Goal: Information Seeking & Learning: Learn about a topic

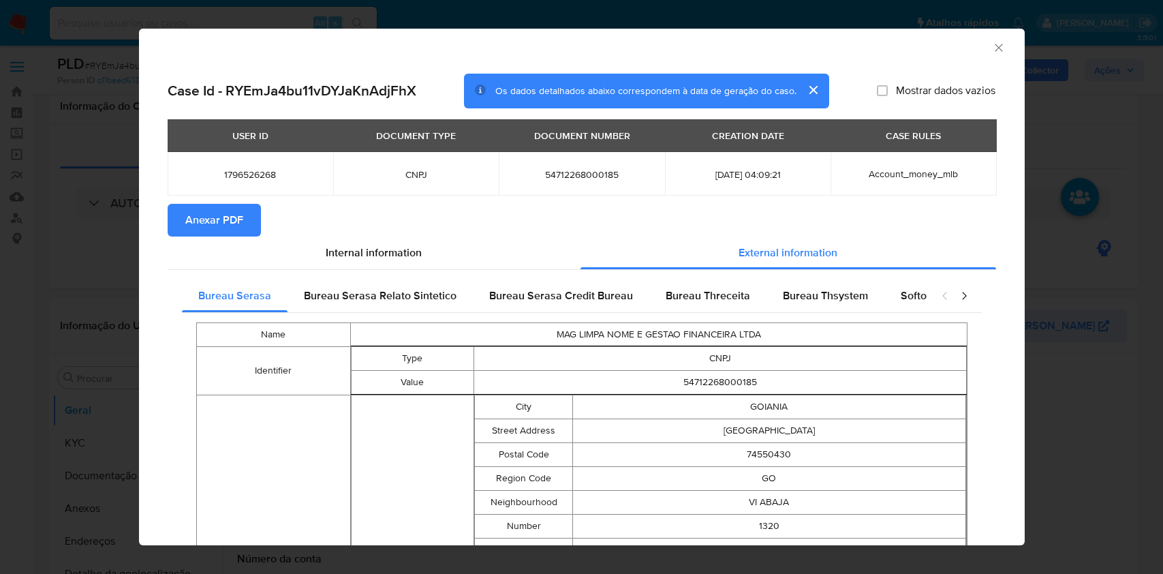
select select "10"
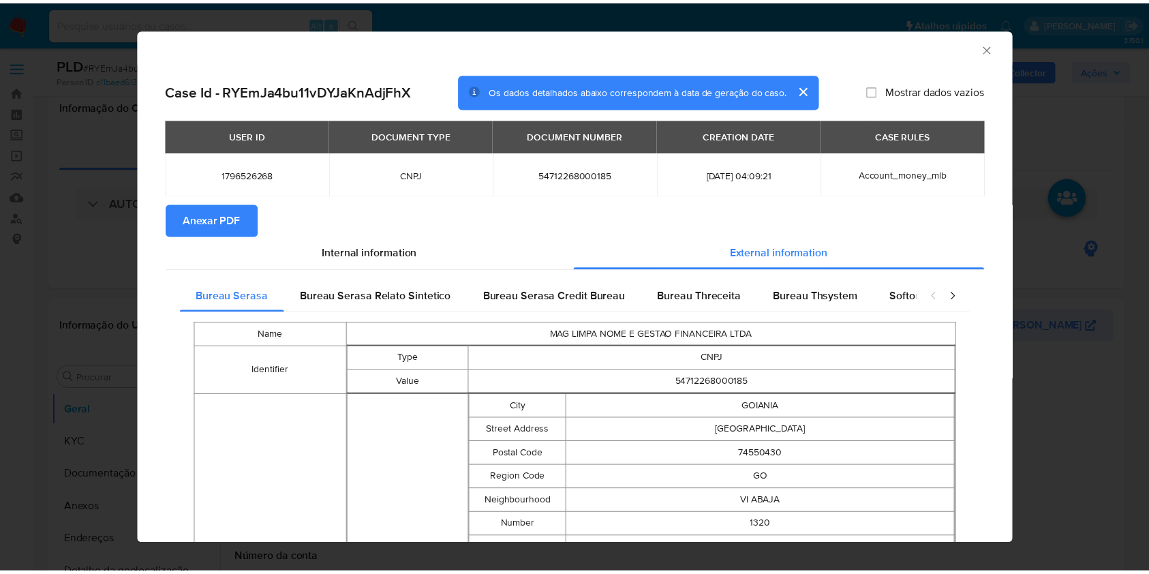
scroll to position [180, 0]
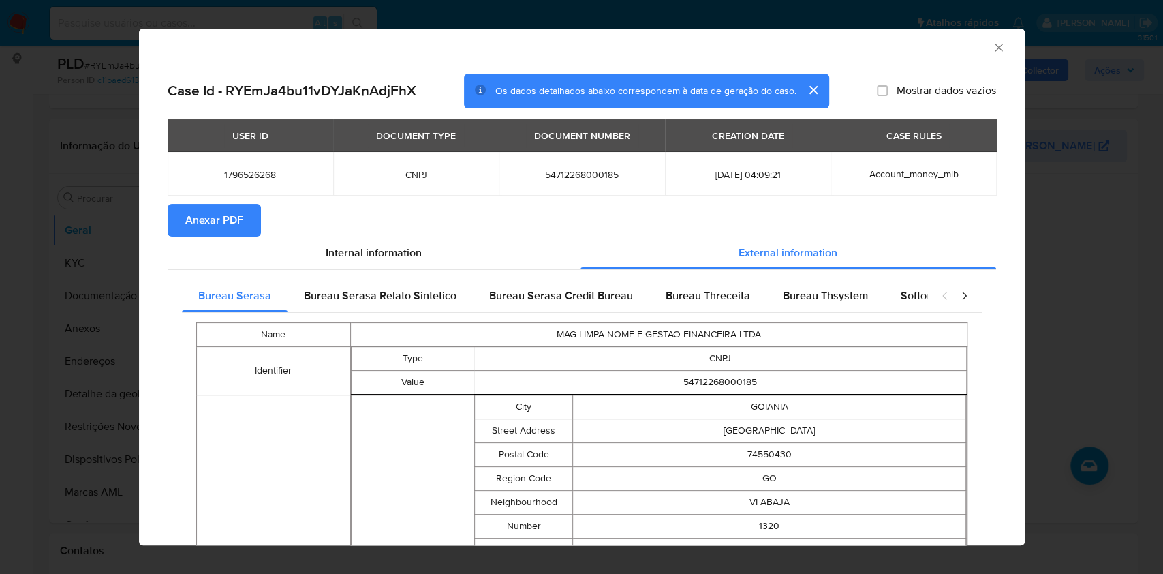
click at [995, 48] on icon "Fechar a janela" at bounding box center [998, 47] width 7 height 7
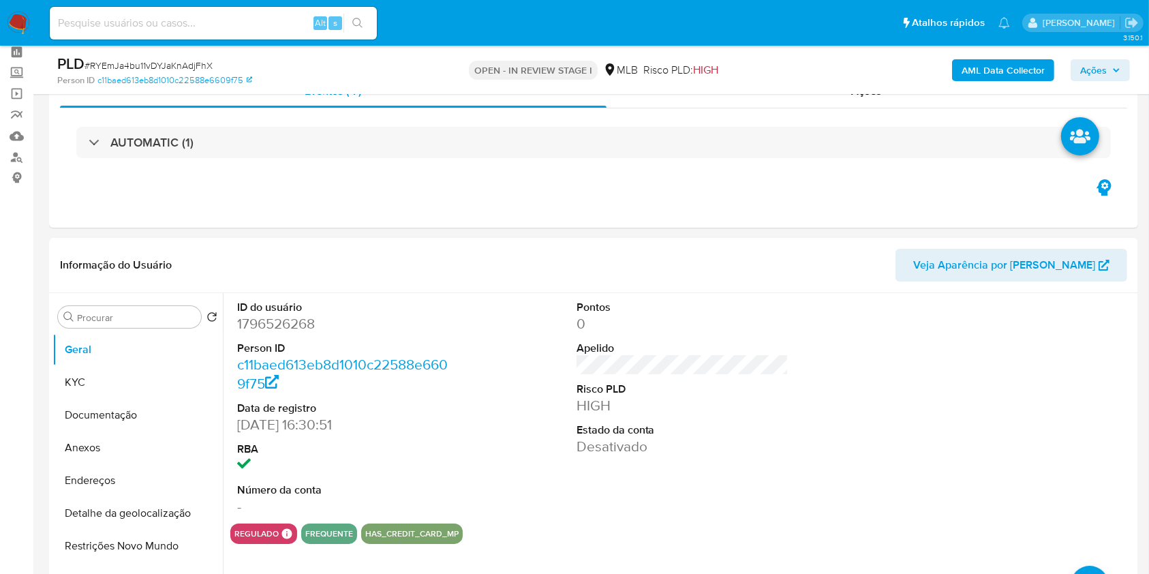
scroll to position [37, 0]
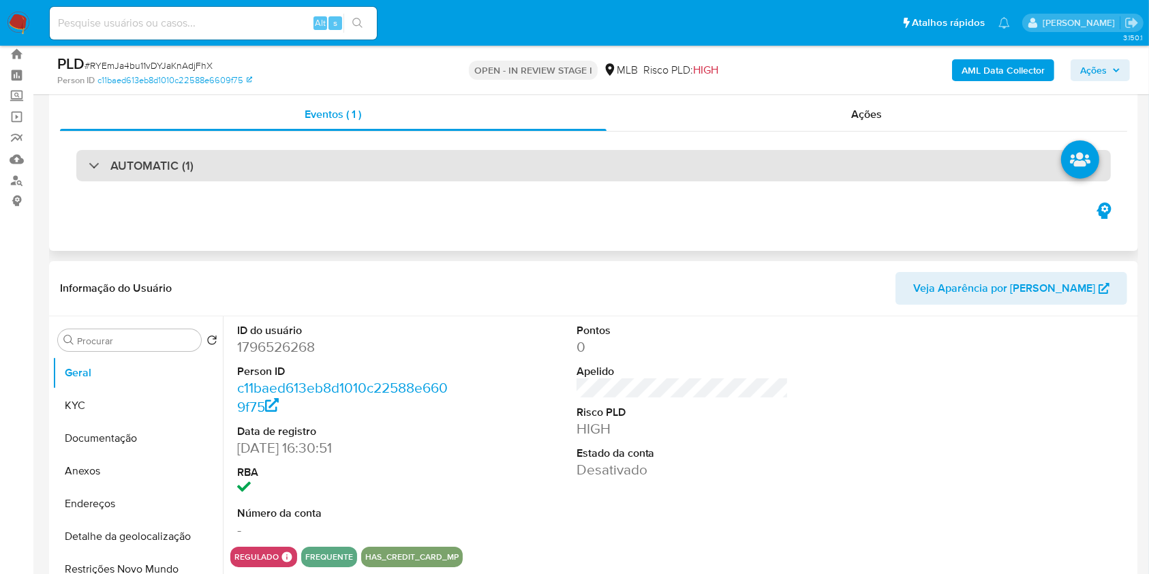
click at [969, 166] on div "AUTOMATIC (1)" at bounding box center [593, 165] width 1035 height 31
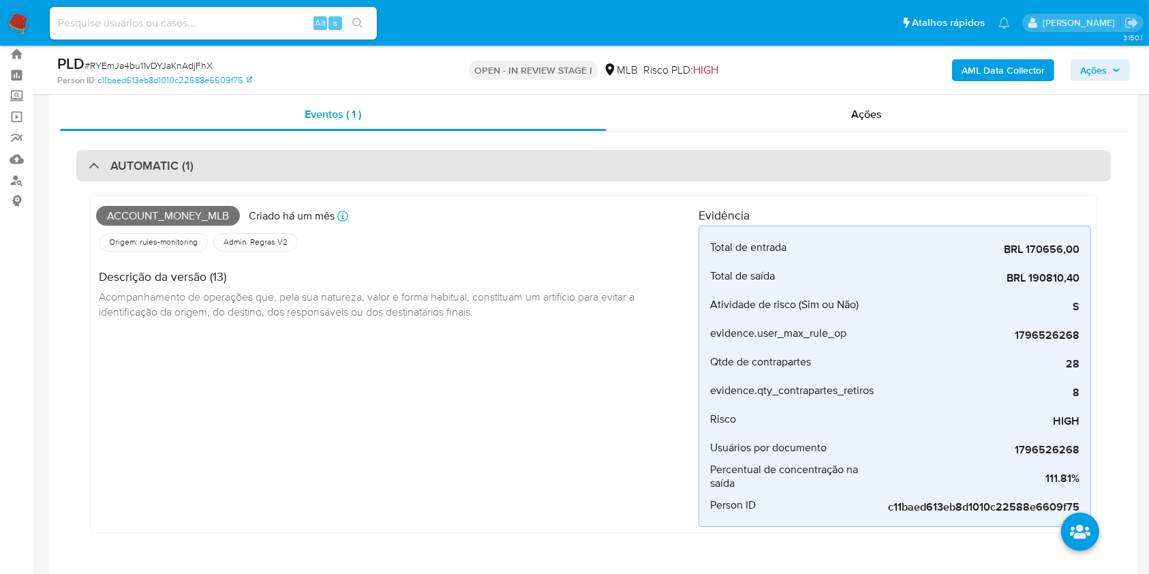
click at [1007, 162] on div "AUTOMATIC (1)" at bounding box center [593, 165] width 1035 height 31
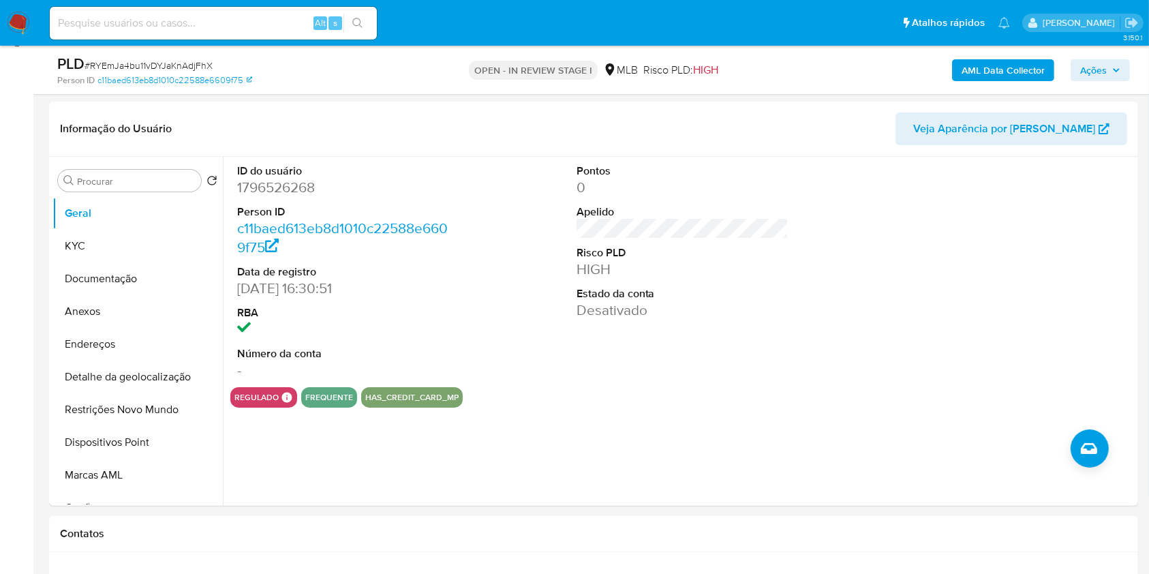
scroll to position [305, 0]
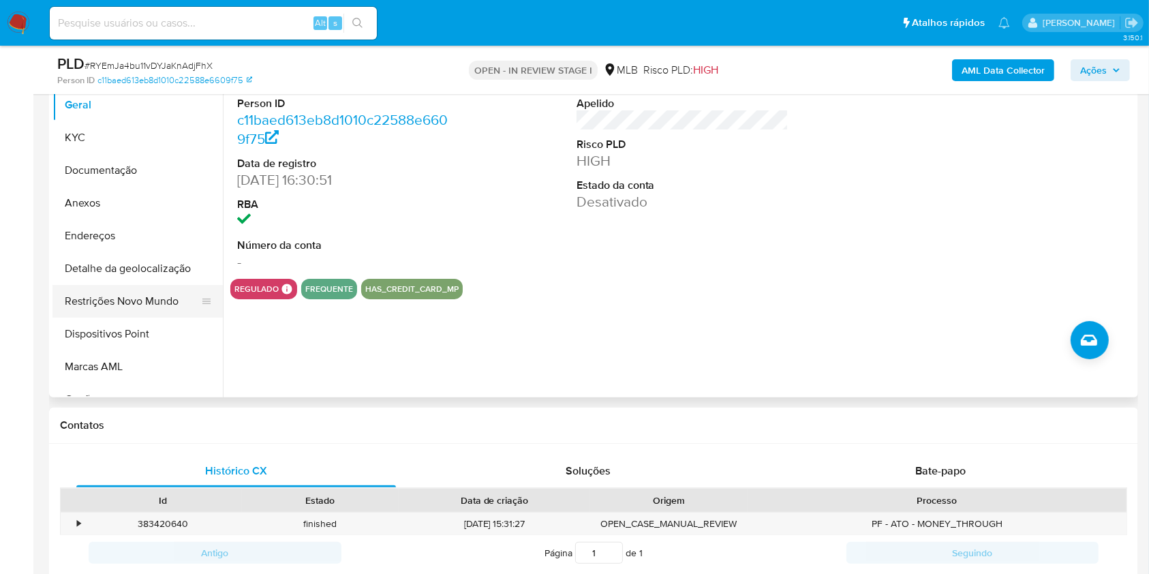
click at [143, 308] on button "Restrições Novo Mundo" at bounding box center [131, 301] width 159 height 33
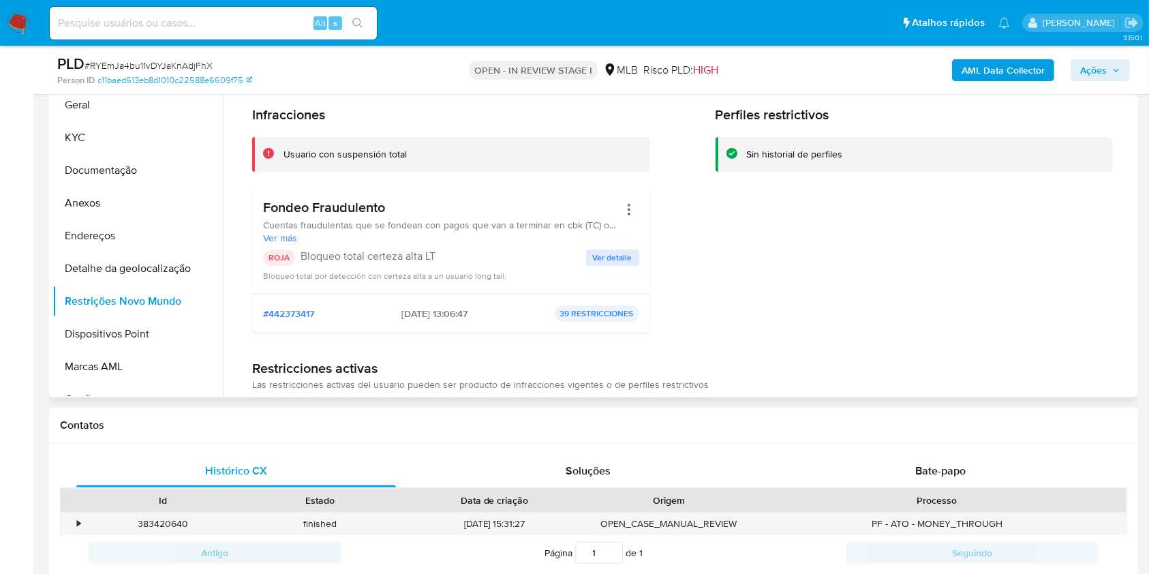
drag, startPoint x: 392, startPoint y: 207, endPoint x: 258, endPoint y: 207, distance: 133.6
click at [258, 207] on div "Fondeo Fraudulento Cuentas fraudulentas que se fondean con pagos que van a term…" at bounding box center [451, 241] width 398 height 106
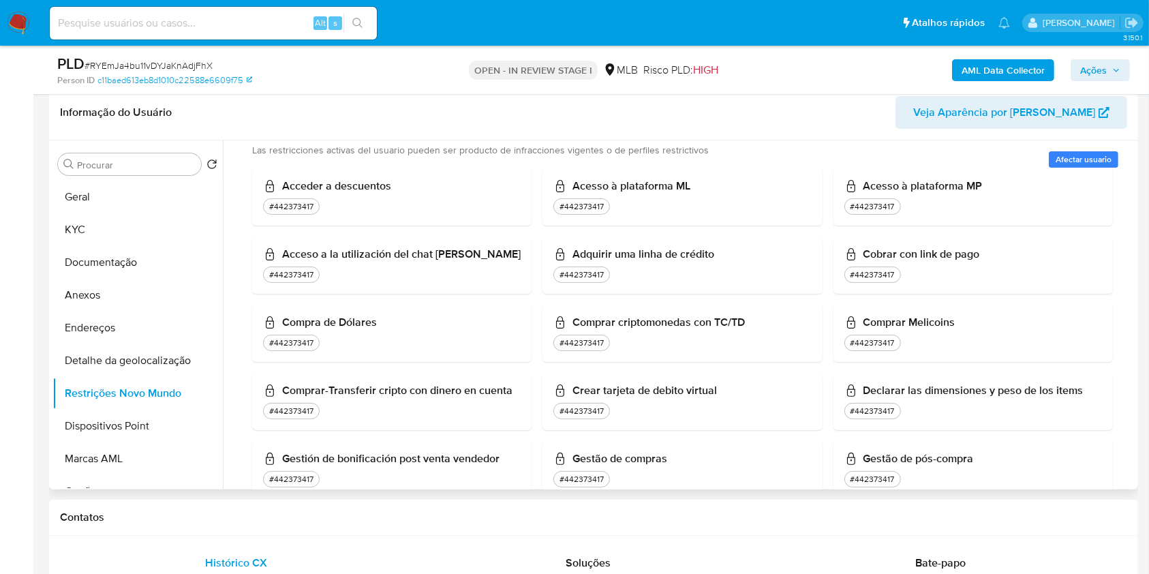
scroll to position [0, 0]
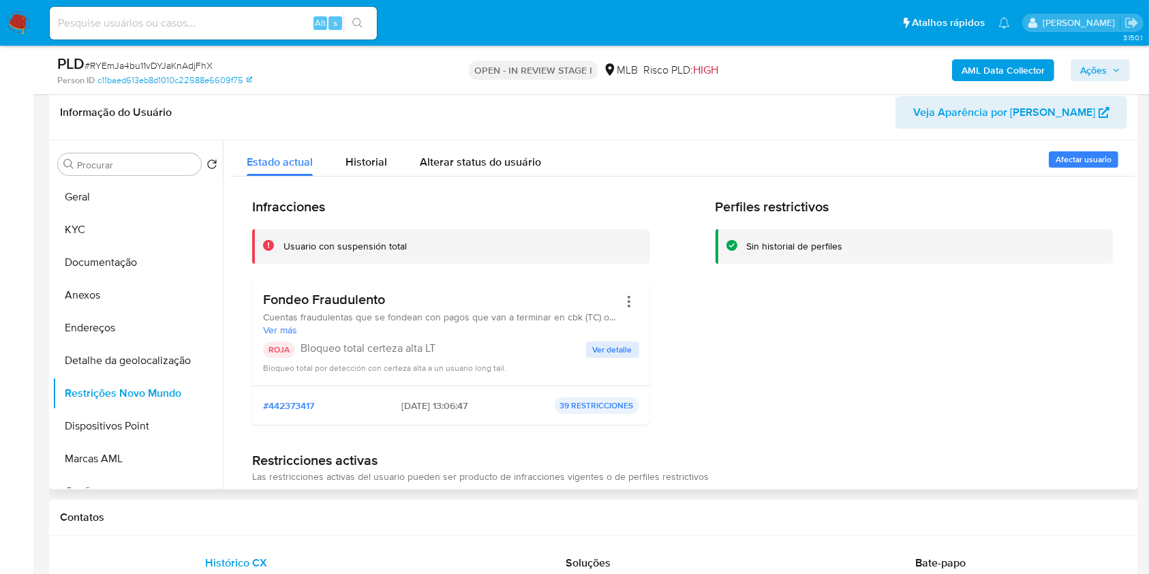
click at [615, 350] on span "Ver detalle" at bounding box center [613, 350] width 40 height 14
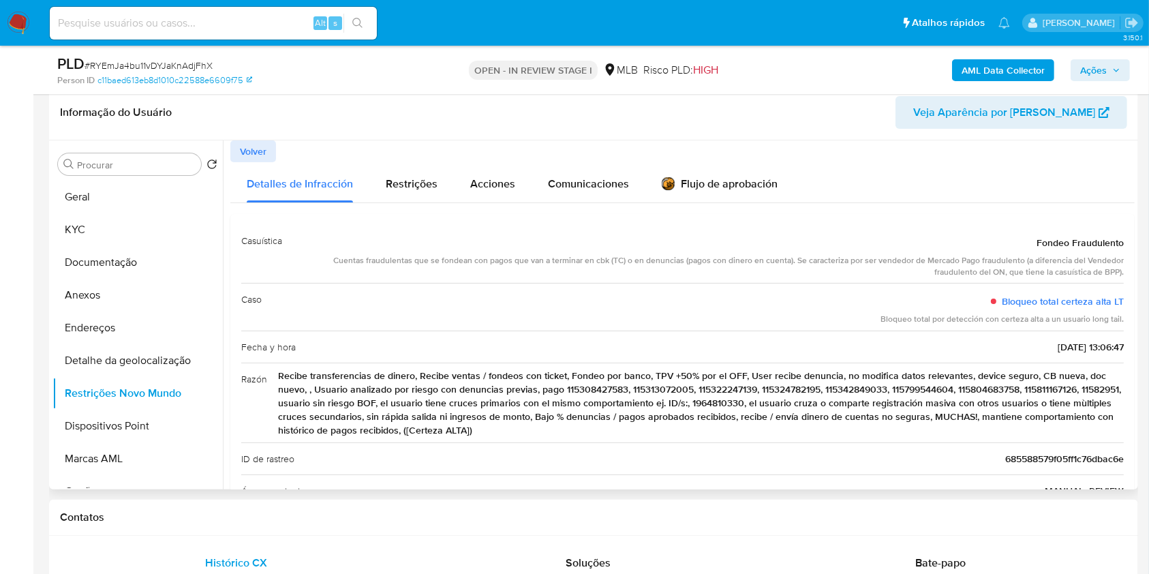
drag, startPoint x: 575, startPoint y: 433, endPoint x: 269, endPoint y: 378, distance: 311.0
click at [269, 378] on div "Razón Recibe transferencias de dinero, Recibe ventas / fondeos con ticket, Fond…" at bounding box center [682, 403] width 883 height 80
click at [928, 156] on div "Volver" at bounding box center [682, 151] width 904 height 22
click at [698, 171] on div "Flujo de aprobación" at bounding box center [720, 182] width 116 height 40
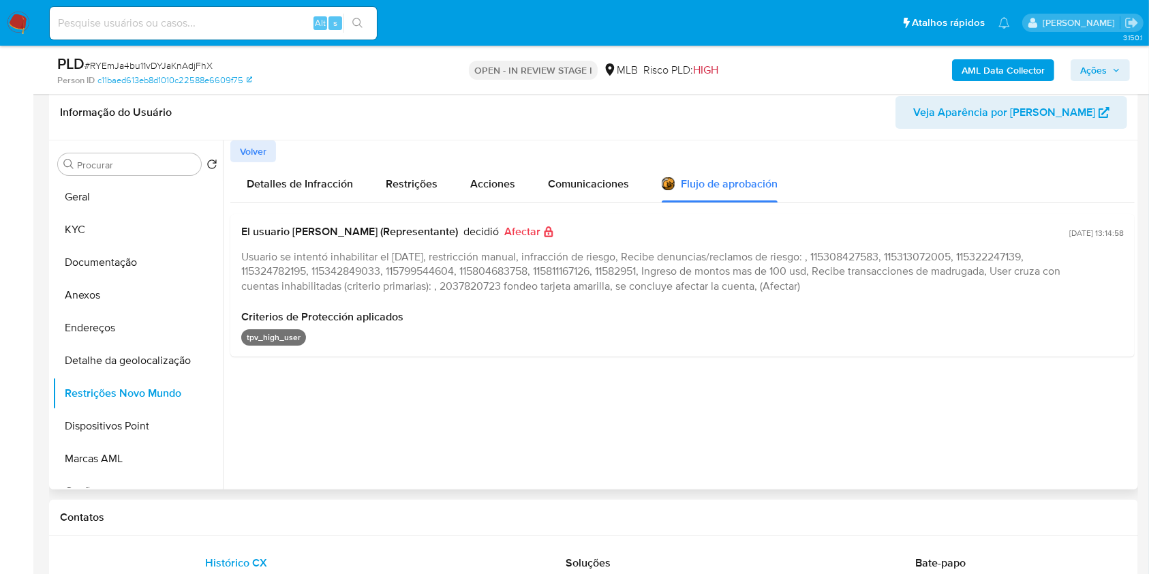
drag, startPoint x: 577, startPoint y: 286, endPoint x: 637, endPoint y: 282, distance: 59.4
click at [637, 282] on span "Usuario se intentó inhabilitar el 21/06/2025, restricción manual, infracción de…" at bounding box center [650, 271] width 819 height 45
click at [589, 171] on div "Comunicaciones" at bounding box center [588, 182] width 81 height 40
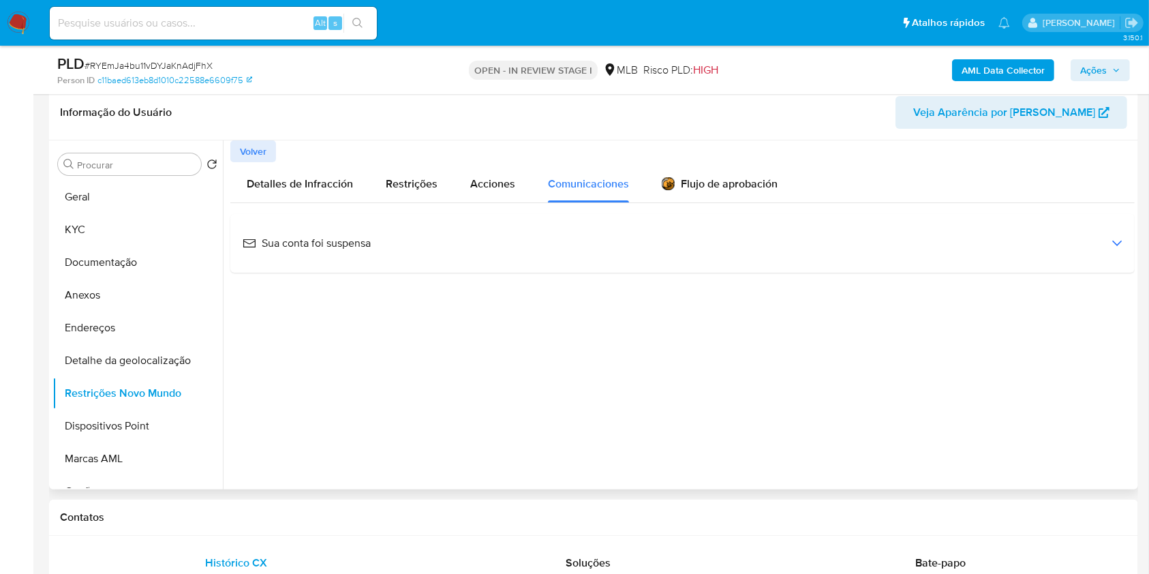
click at [387, 239] on div "Sua conta foi suspensa" at bounding box center [682, 243] width 883 height 37
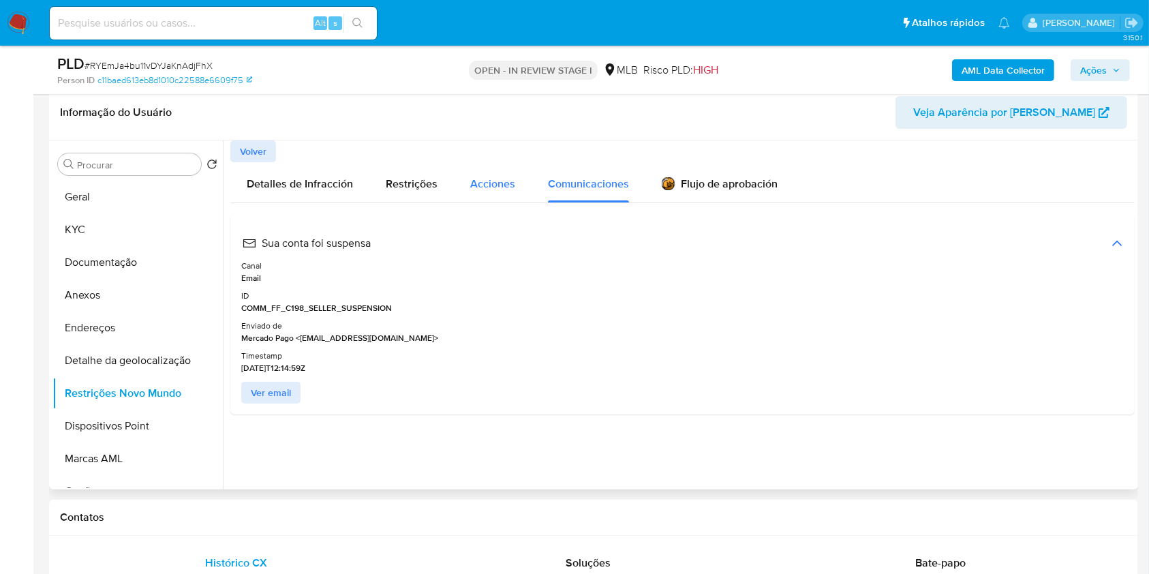
click at [483, 193] on div "Acciones" at bounding box center [492, 182] width 45 height 40
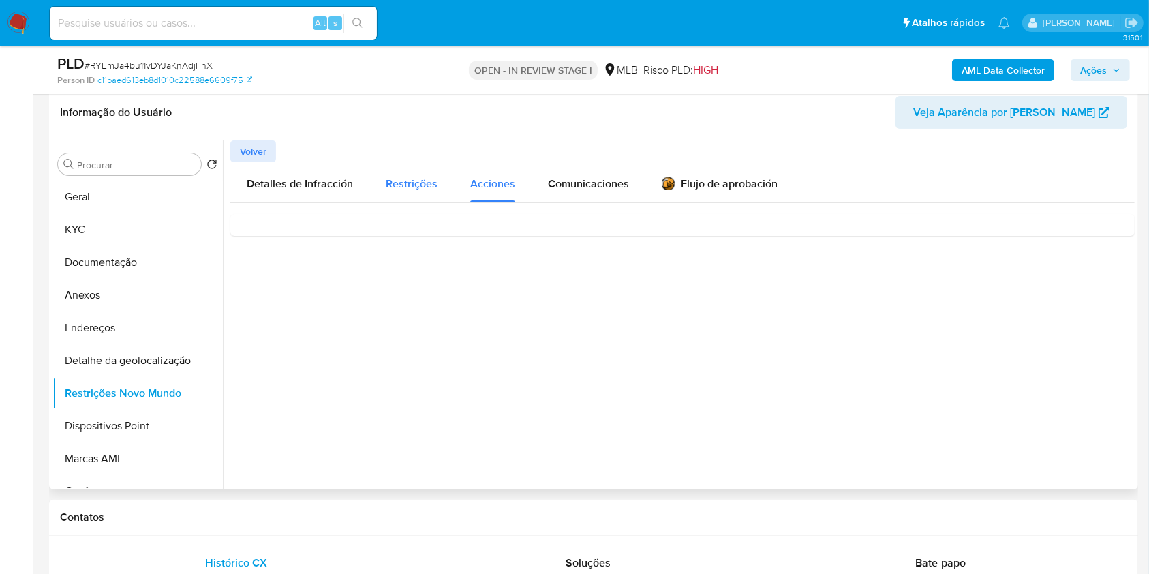
click at [404, 183] on span "Restrições" at bounding box center [412, 184] width 52 height 16
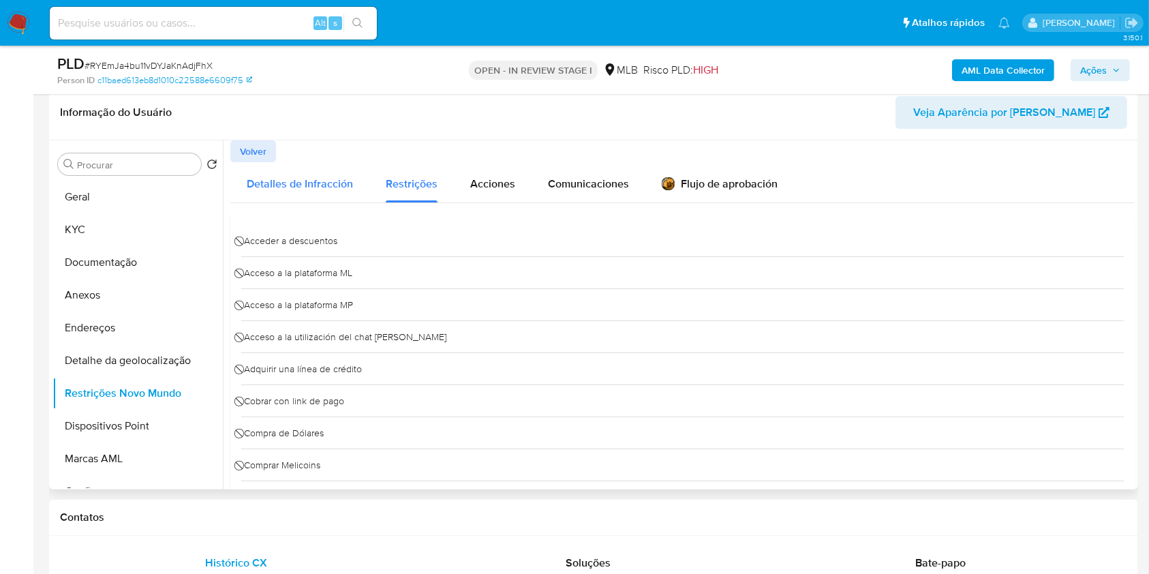
click at [311, 188] on span "Detalles de Infracción" at bounding box center [300, 184] width 106 height 16
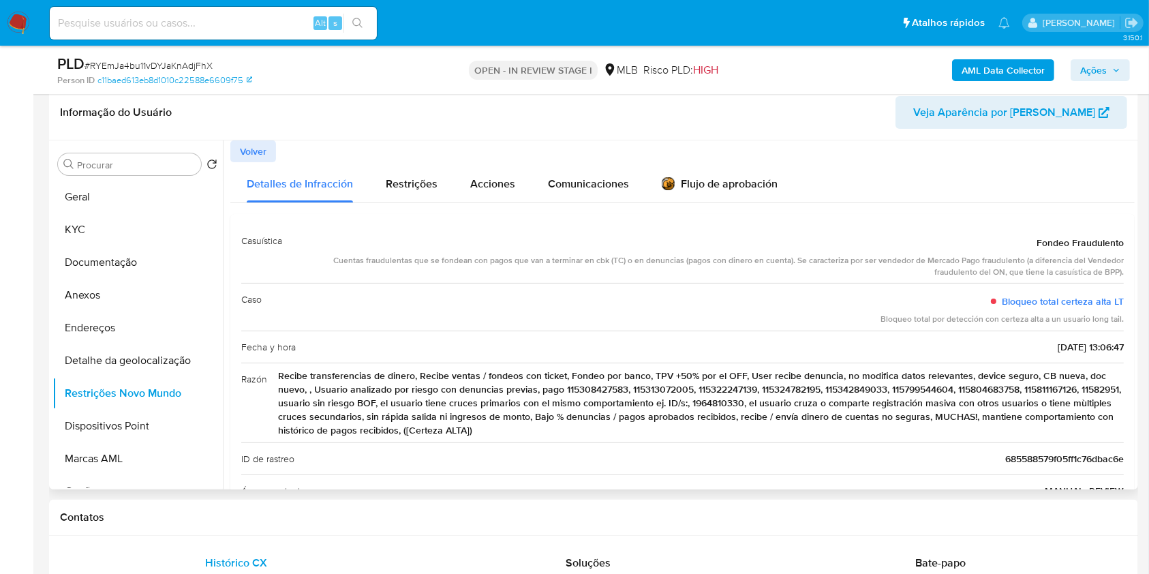
drag, startPoint x: 1129, startPoint y: 287, endPoint x: 1133, endPoint y: 322, distance: 35.1
click at [1133, 322] on div at bounding box center [679, 314] width 912 height 349
click at [256, 151] on span "Volver" at bounding box center [253, 151] width 27 height 19
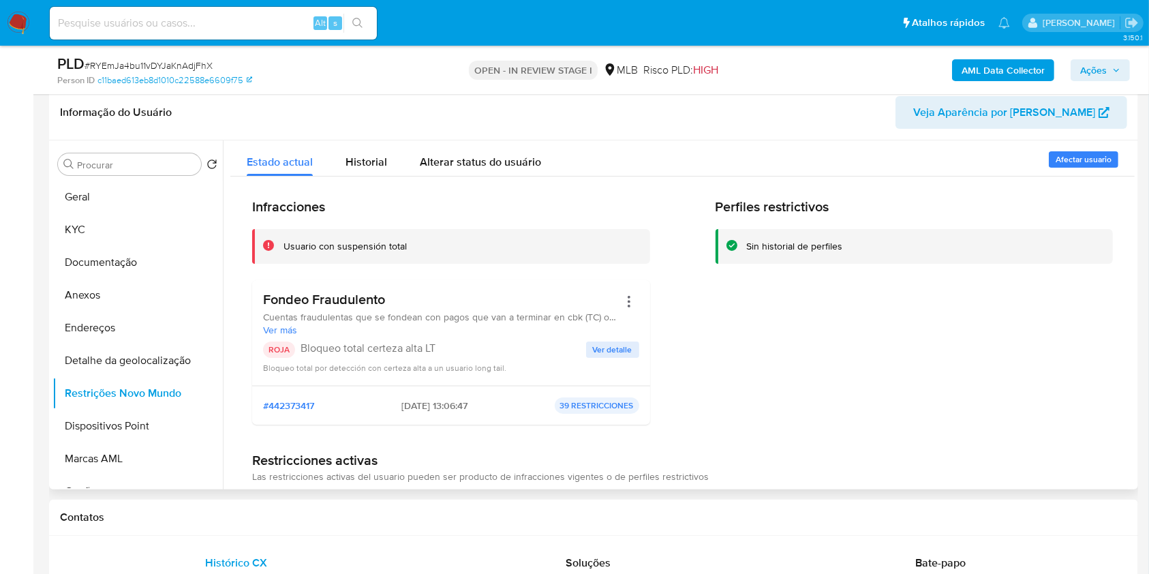
click at [284, 330] on span "Ver más" at bounding box center [441, 330] width 356 height 12
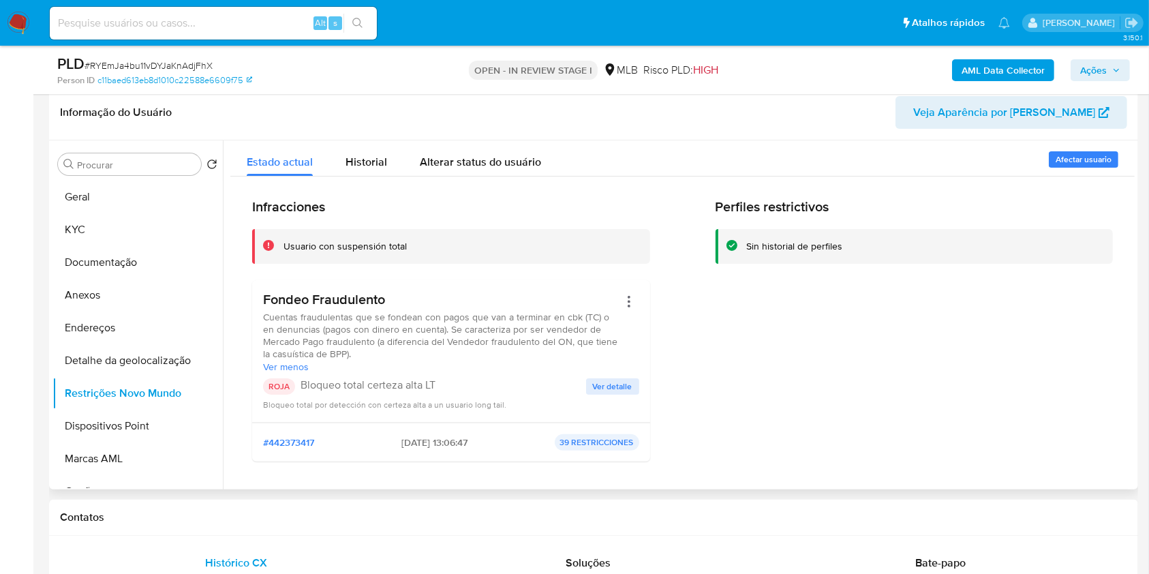
click at [1033, 113] on span "Veja Aparência por Pessoa" at bounding box center [1004, 112] width 182 height 33
click at [169, 224] on button "KYC" at bounding box center [131, 229] width 159 height 33
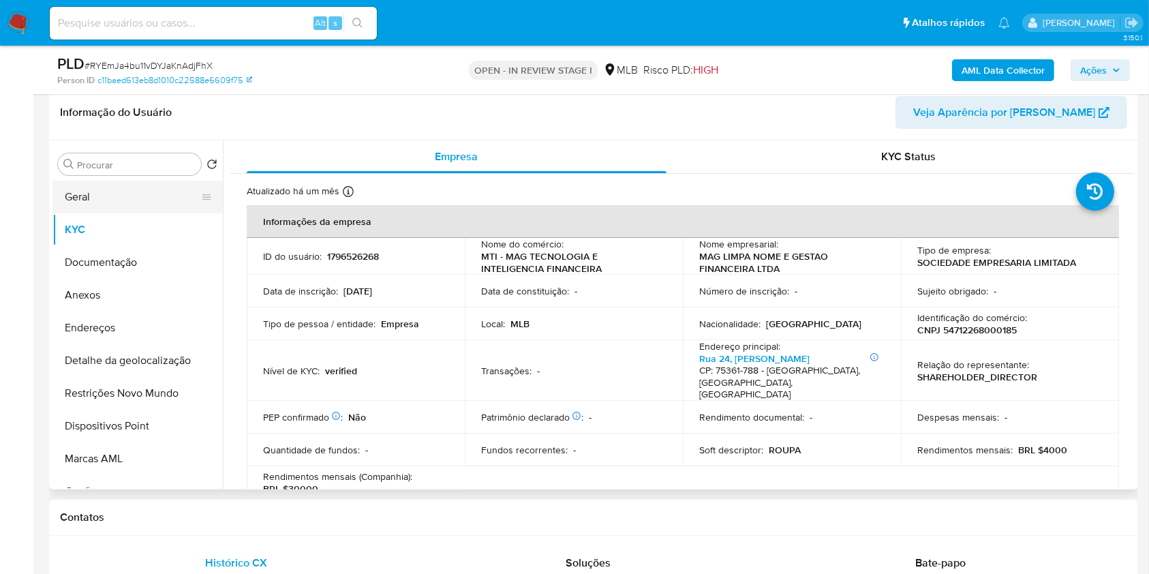
click at [126, 197] on button "Geral" at bounding box center [131, 197] width 159 height 33
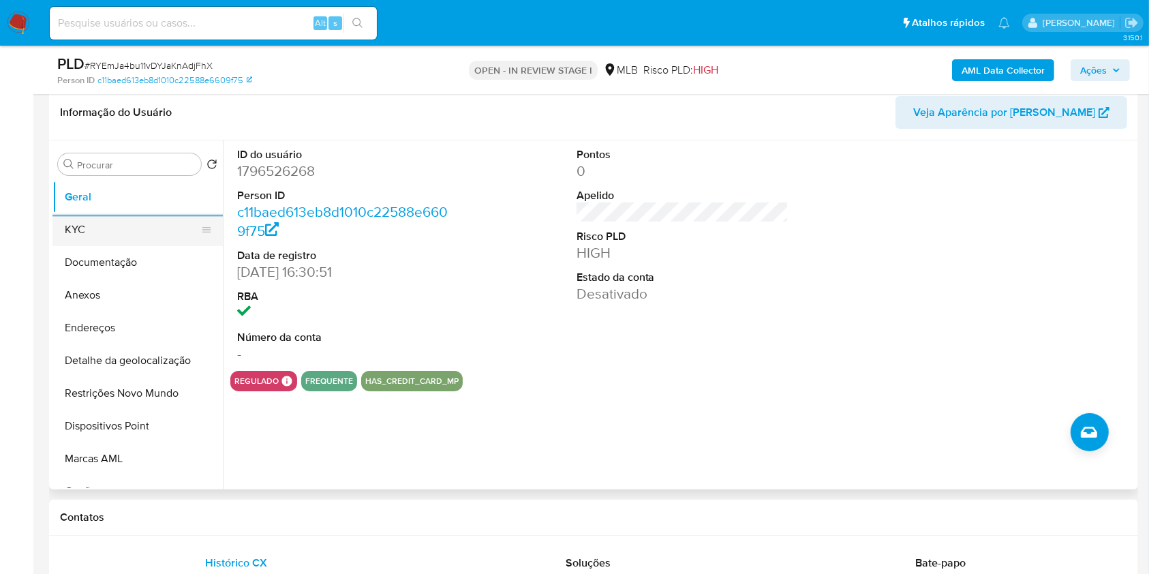
click at [143, 221] on button "KYC" at bounding box center [131, 229] width 159 height 33
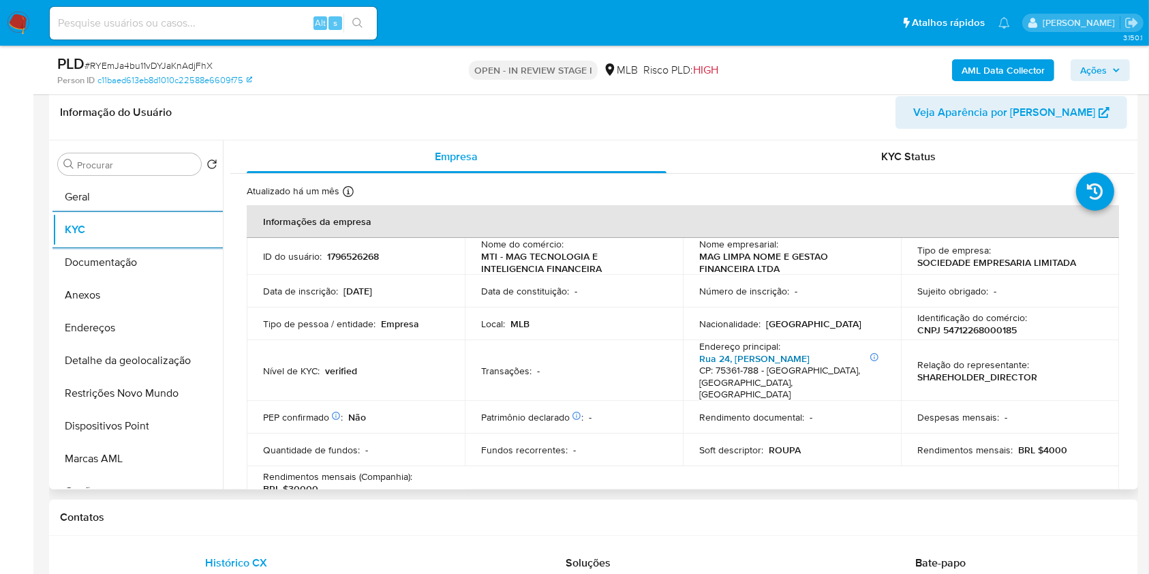
click at [727, 357] on link "Rua 24, Linda Vista" at bounding box center [754, 359] width 110 height 14
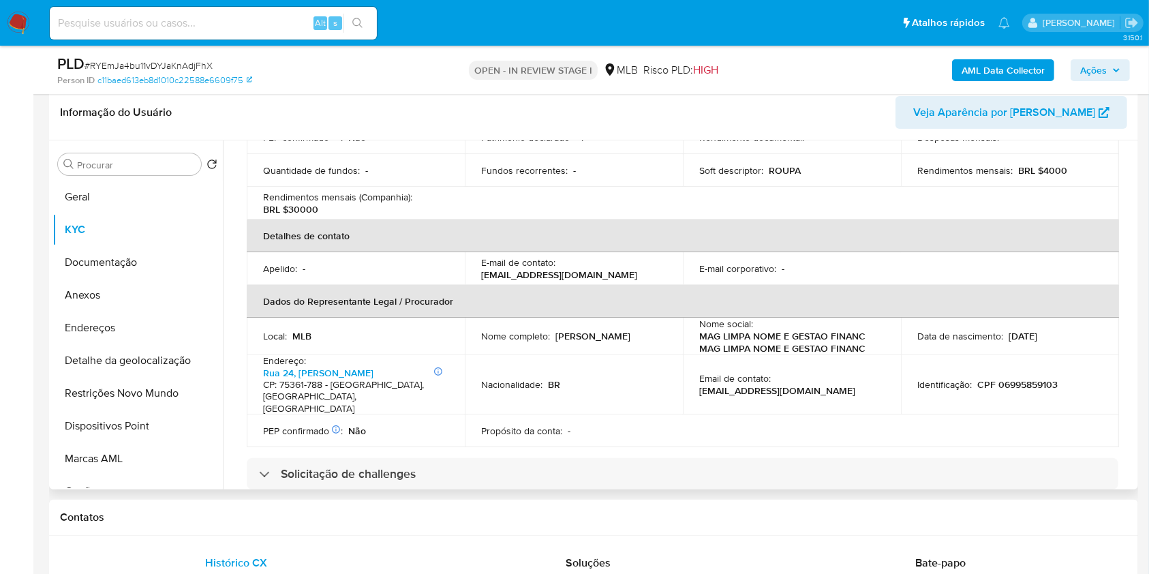
scroll to position [281, 0]
drag, startPoint x: 1129, startPoint y: 245, endPoint x: 1135, endPoint y: 272, distance: 27.4
click at [1135, 272] on div "Procurar Retornar ao pedido padrão Geral KYC Documentação Anexos Endereços Deta…" at bounding box center [593, 314] width 1089 height 349
drag, startPoint x: 1135, startPoint y: 273, endPoint x: 1127, endPoint y: 318, distance: 45.0
click at [1127, 318] on div "Procurar Retornar ao pedido padrão Geral KYC Documentação Anexos Endereços Deta…" at bounding box center [593, 314] width 1089 height 349
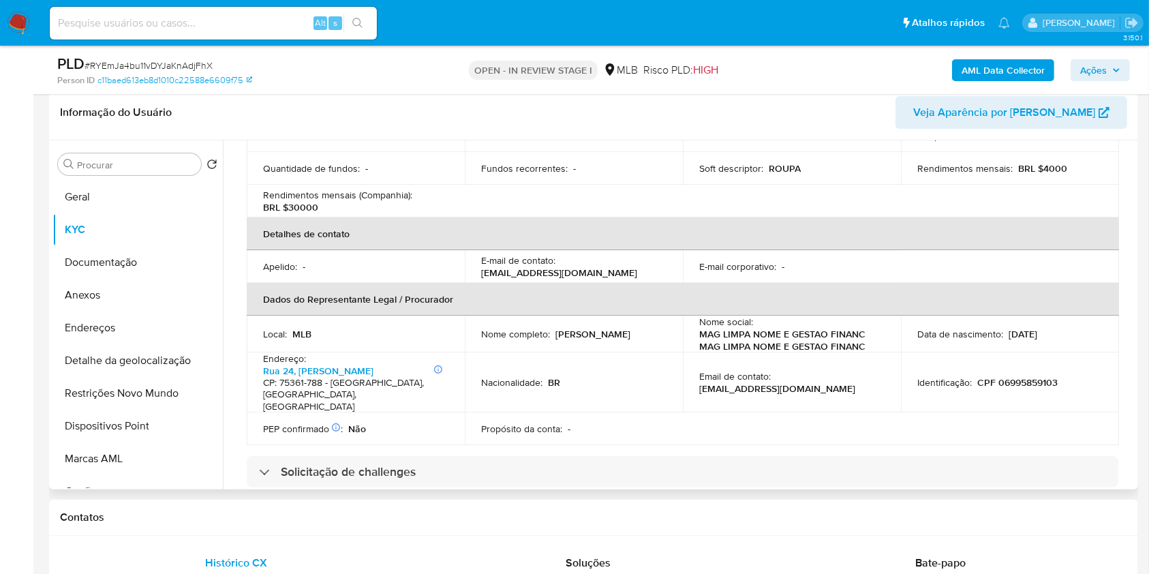
drag, startPoint x: 1129, startPoint y: 304, endPoint x: 1135, endPoint y: 379, distance: 75.2
click at [1135, 379] on div "Procurar Retornar ao pedido padrão Geral KYC Documentação Anexos Endereços Deta…" at bounding box center [593, 314] width 1089 height 349
drag, startPoint x: 1135, startPoint y: 314, endPoint x: 1133, endPoint y: 371, distance: 57.9
click at [1133, 371] on div "Procurar Retornar ao pedido padrão Geral KYC Documentação Anexos Endereços Deta…" at bounding box center [593, 314] width 1089 height 349
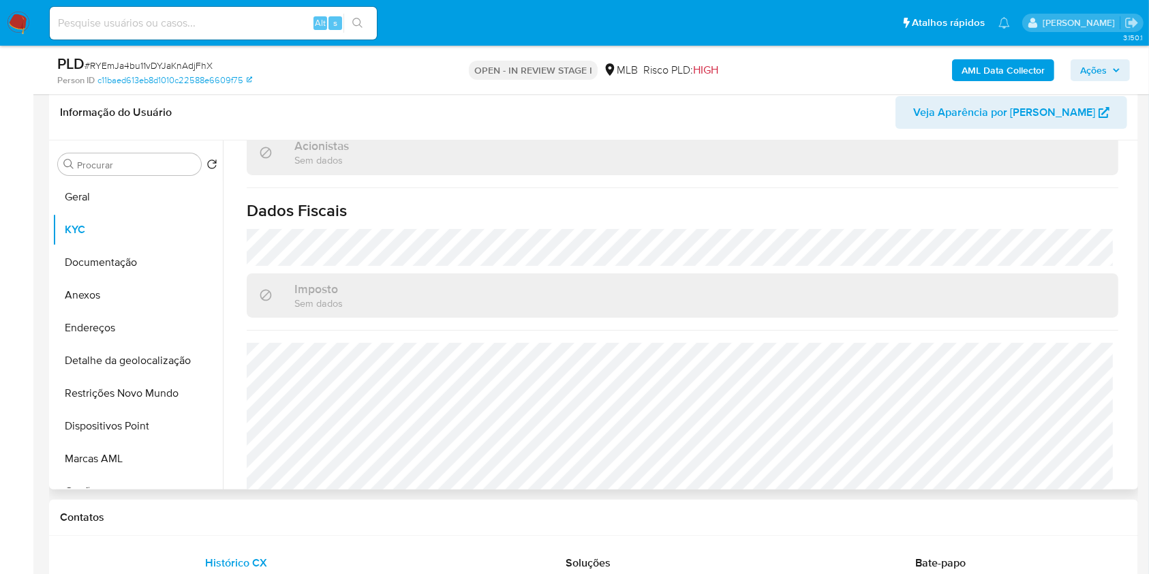
scroll to position [838, 0]
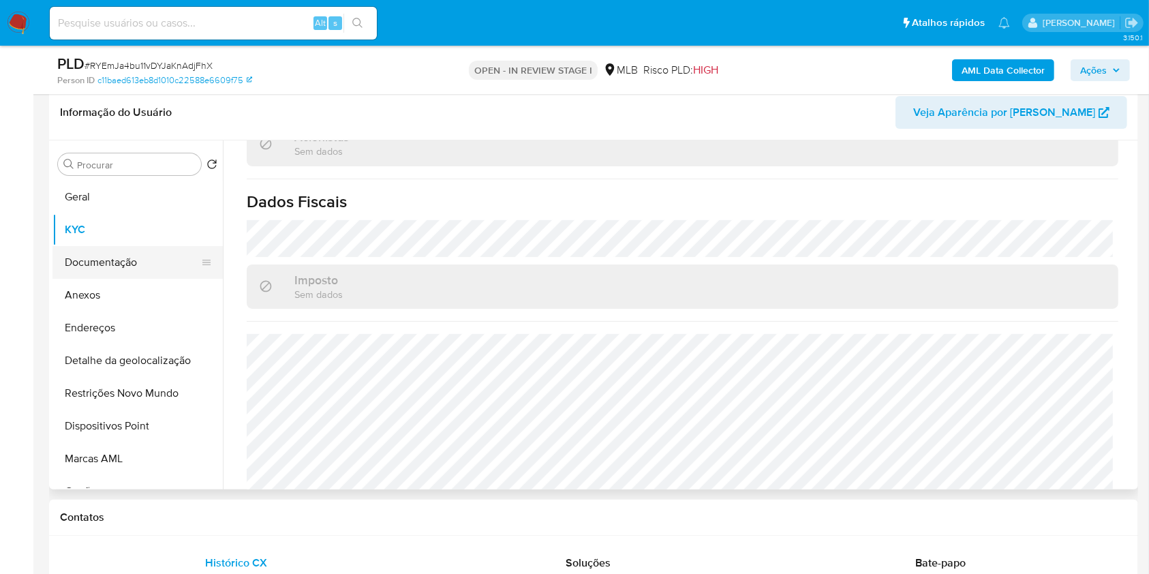
click at [126, 256] on button "Documentação" at bounding box center [131, 262] width 159 height 33
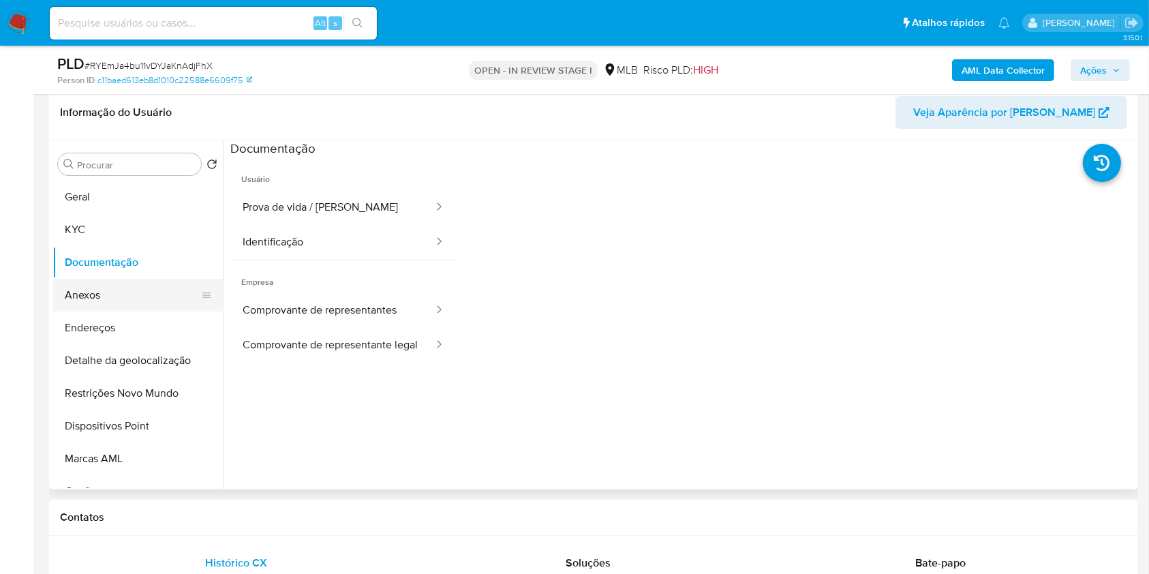
click at [126, 299] on button "Anexos" at bounding box center [131, 295] width 159 height 33
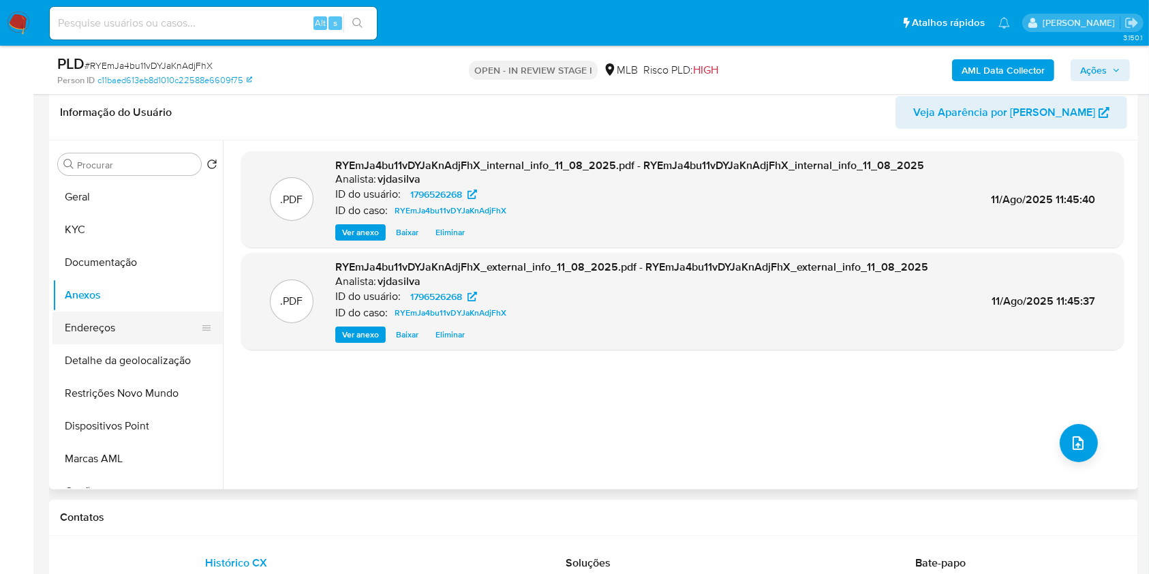
click at [117, 332] on button "Endereços" at bounding box center [131, 327] width 159 height 33
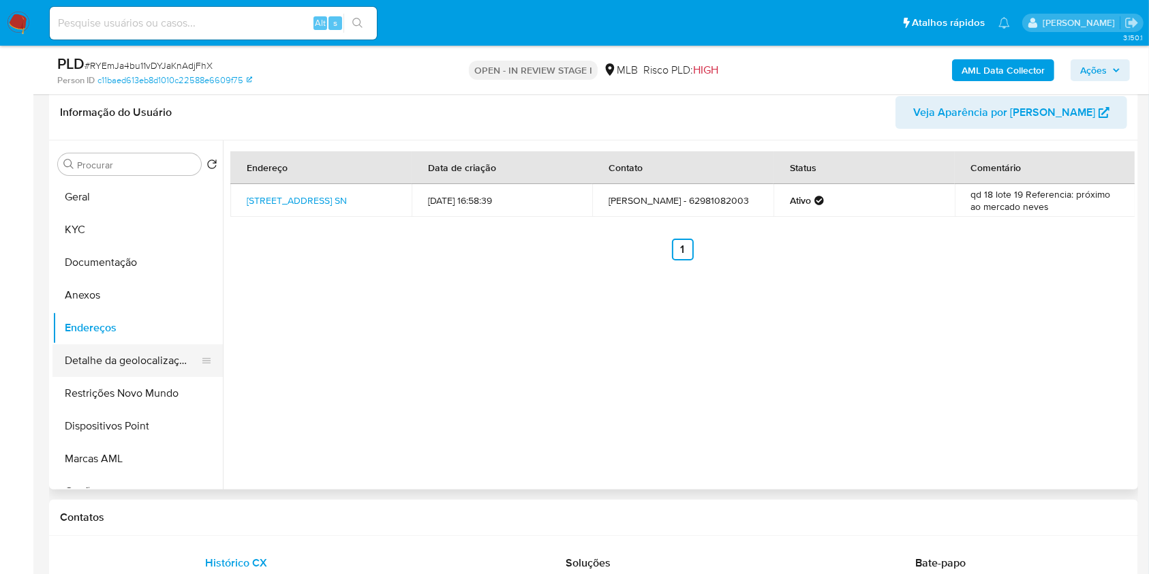
click at [169, 369] on button "Detalhe da geolocalização" at bounding box center [131, 360] width 159 height 33
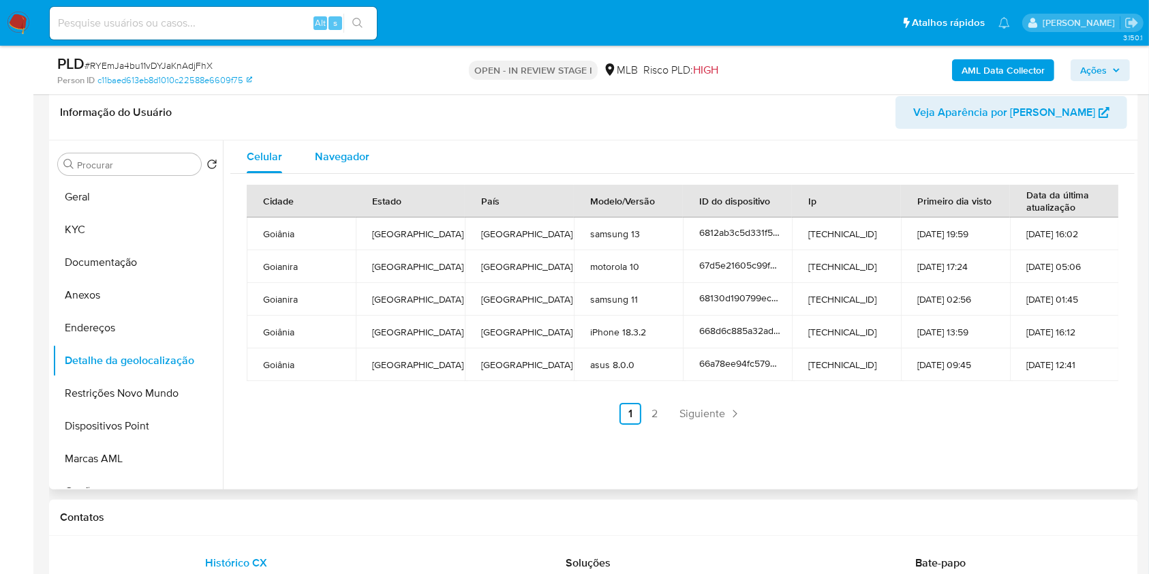
click at [363, 144] on div "Navegador" at bounding box center [342, 156] width 55 height 33
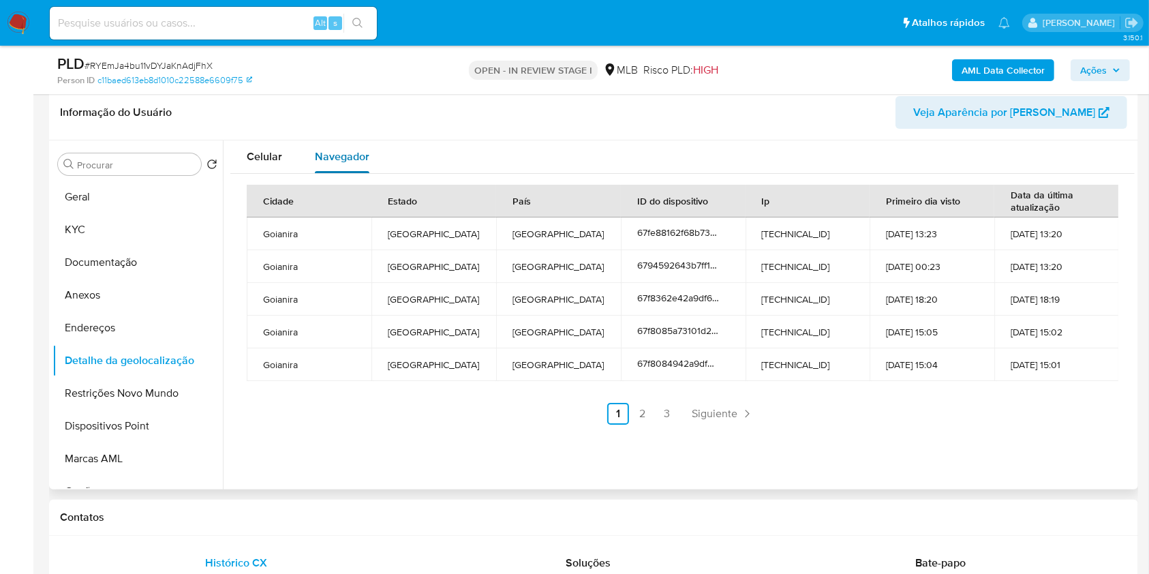
click at [363, 157] on span "Navegador" at bounding box center [342, 157] width 55 height 16
click at [641, 422] on link "2" at bounding box center [643, 414] width 22 height 22
click at [700, 412] on link "3" at bounding box center [704, 414] width 22 height 22
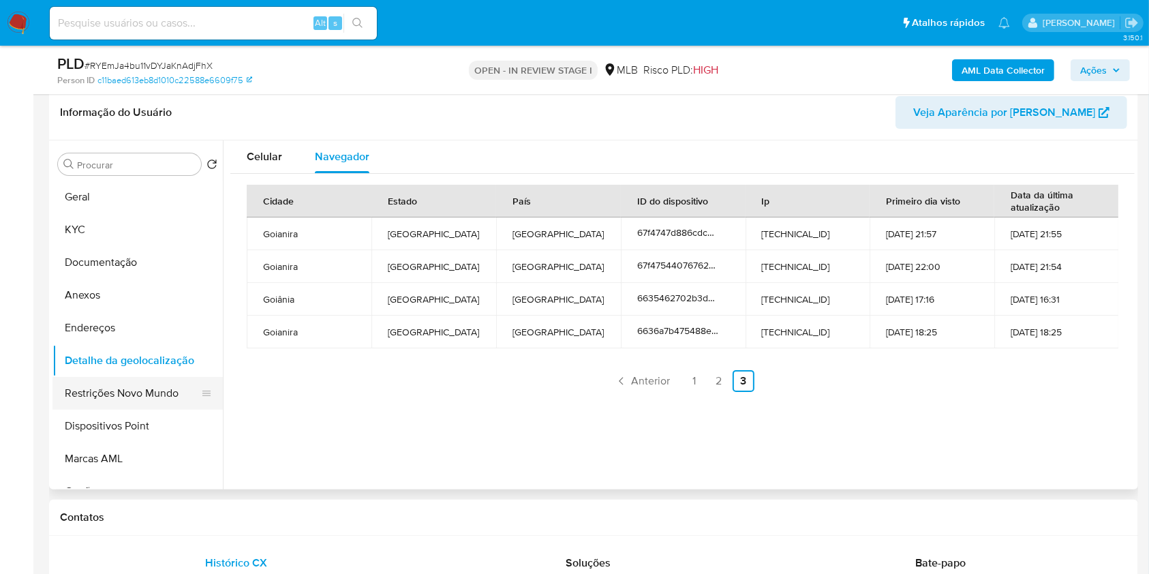
click at [162, 400] on button "Restrições Novo Mundo" at bounding box center [131, 393] width 159 height 33
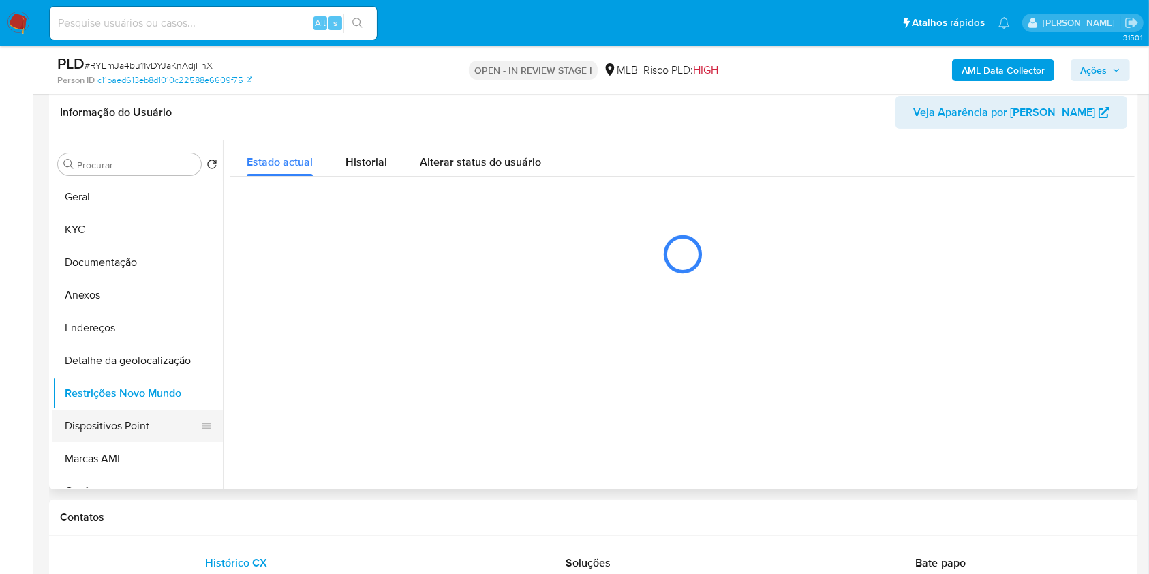
click at [154, 431] on button "Dispositivos Point" at bounding box center [131, 426] width 159 height 33
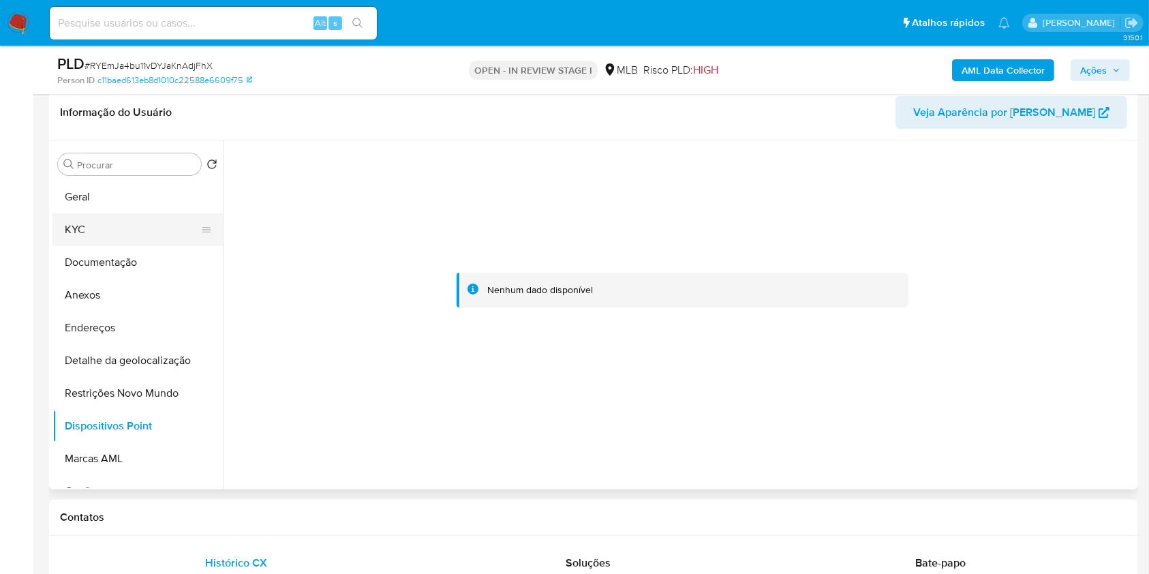
click at [170, 230] on button "KYC" at bounding box center [131, 229] width 159 height 33
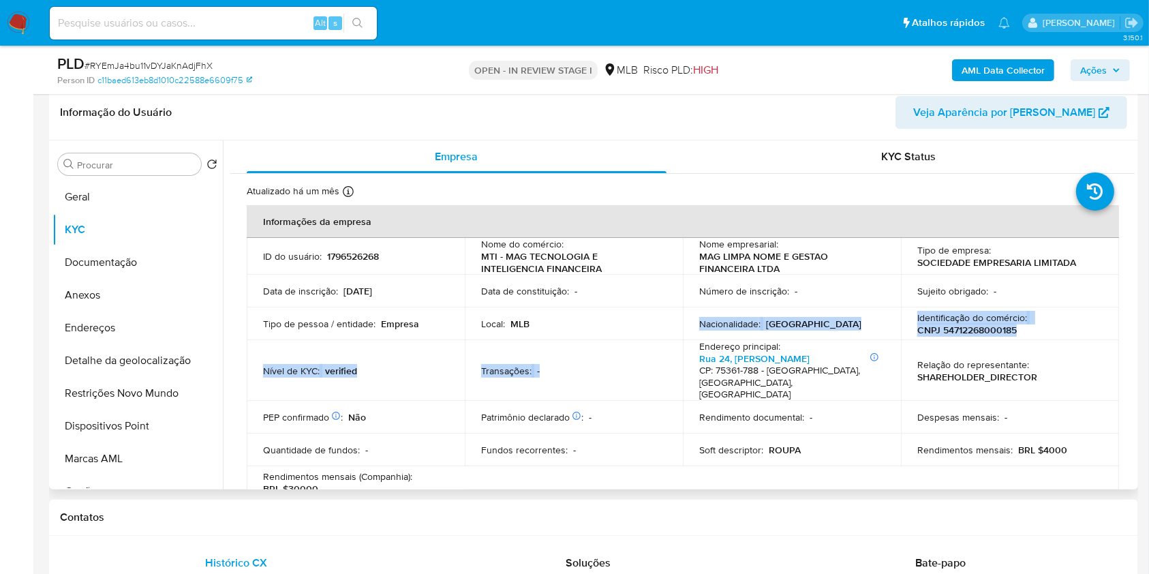
drag, startPoint x: 696, startPoint y: 348, endPoint x: 675, endPoint y: 334, distance: 25.0
click at [675, 334] on tbody "ID do usuário : 1796526268 Nome do comércio : MTI - MAG TECNOLOGIA E INTELIGENC…" at bounding box center [683, 368] width 872 height 261
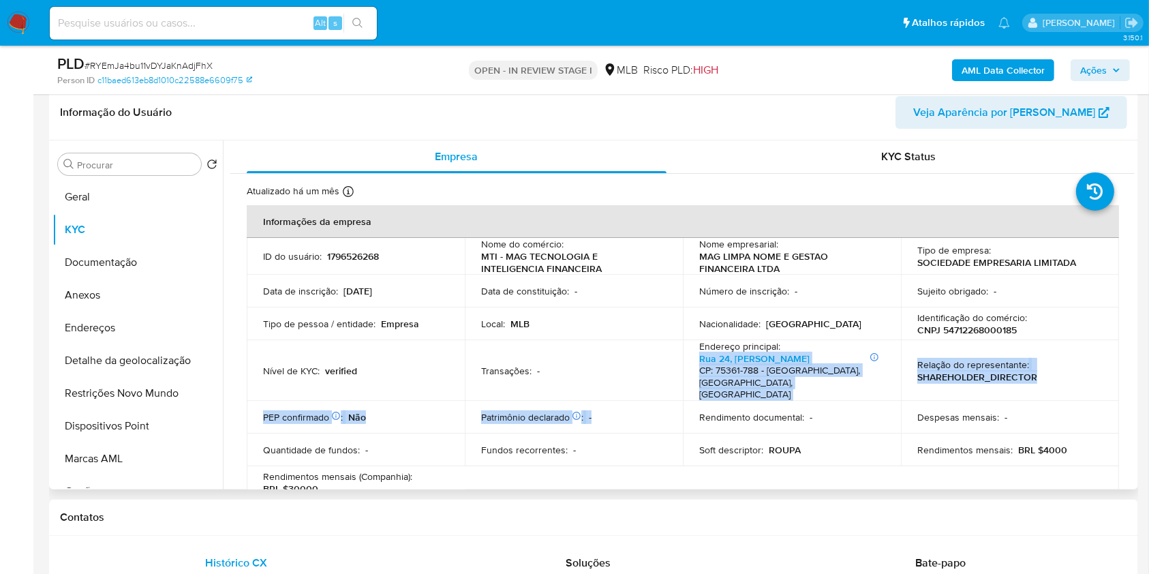
drag, startPoint x: 718, startPoint y: 390, endPoint x: 694, endPoint y: 367, distance: 32.8
click at [694, 367] on tbody "ID do usuário : 1796526268 Nome do comércio : MTI - MAG TECNOLOGIA E INTELIGENC…" at bounding box center [683, 368] width 872 height 261
click at [819, 373] on h4 "CP: 75361-788 - Goianira, Goiás, Brasil" at bounding box center [789, 383] width 180 height 36
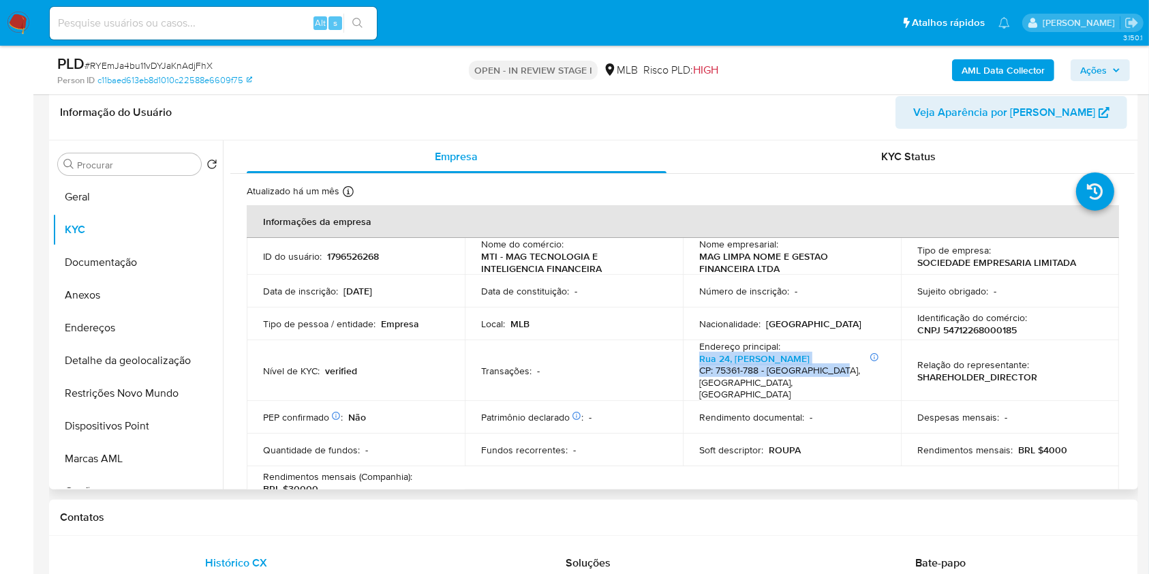
drag, startPoint x: 829, startPoint y: 369, endPoint x: 692, endPoint y: 363, distance: 136.4
click at [692, 363] on td "Endereço principal : Informações Adicionais: Qd 18 lote 19 Rua 24, Linda Vista …" at bounding box center [792, 370] width 218 height 61
copy p "Informações Adicionais: Qd 18 lote 19 Rua 24, Linda Vista CP: 75361-788 - Goian…"
drag, startPoint x: 1017, startPoint y: 331, endPoint x: 941, endPoint y: 330, distance: 76.3
click at [941, 330] on div "Identificação do comércio : CNPJ 54712268000185" at bounding box center [1009, 323] width 185 height 25
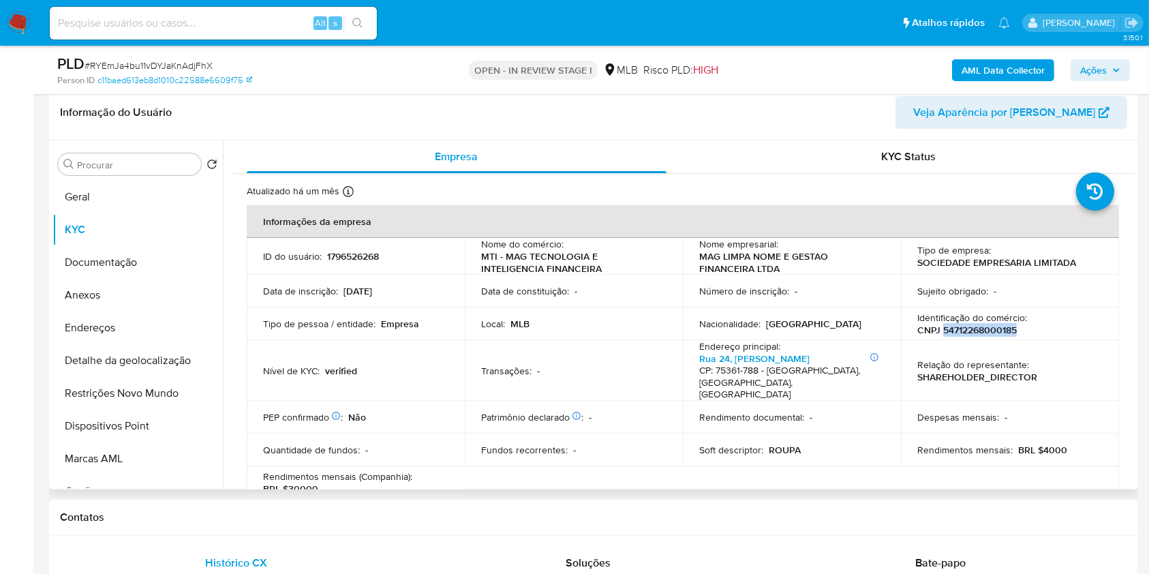
copy p "54712268000185"
click at [142, 202] on button "Geral" at bounding box center [131, 197] width 159 height 33
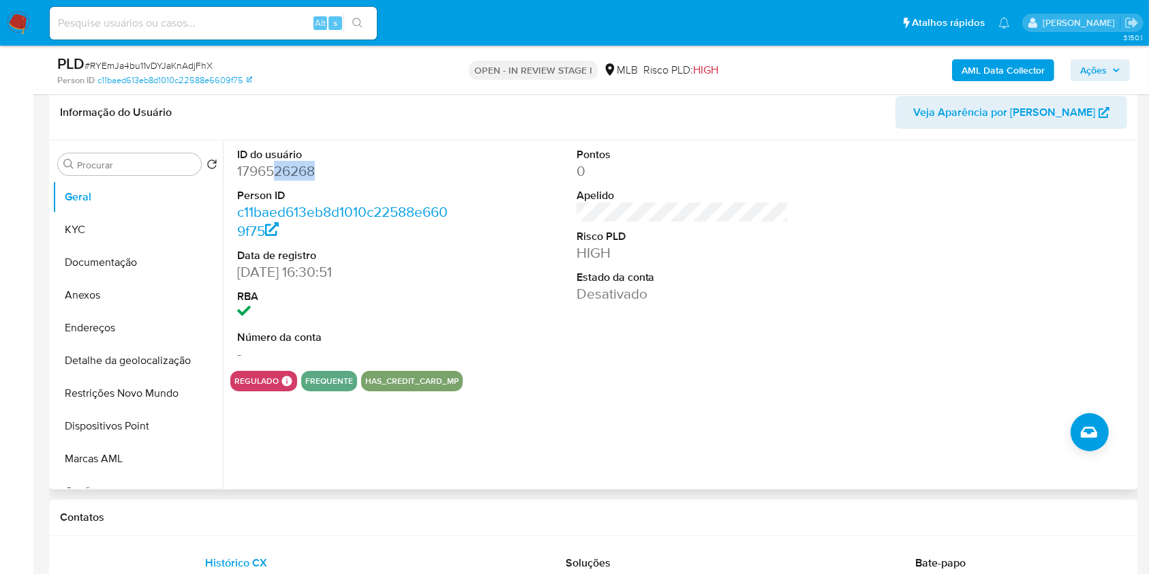
drag, startPoint x: 325, startPoint y: 177, endPoint x: 276, endPoint y: 174, distance: 49.1
click at [276, 174] on dd "1796526268" at bounding box center [343, 171] width 213 height 19
click at [273, 164] on dd "1796526268" at bounding box center [343, 171] width 213 height 19
click at [131, 295] on button "Anexos" at bounding box center [131, 295] width 159 height 33
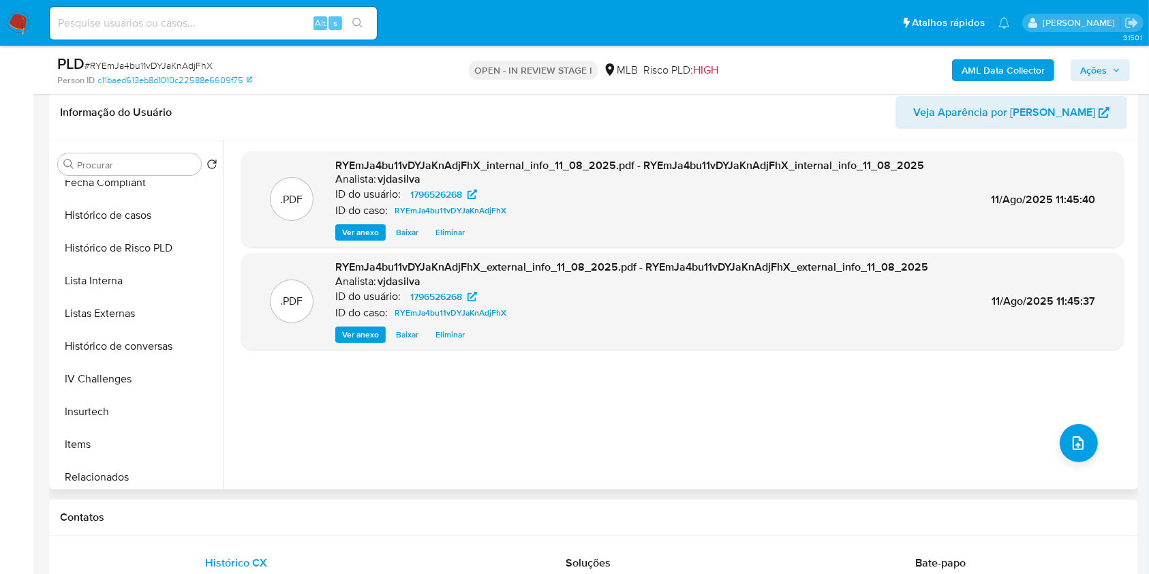
scroll to position [576, 0]
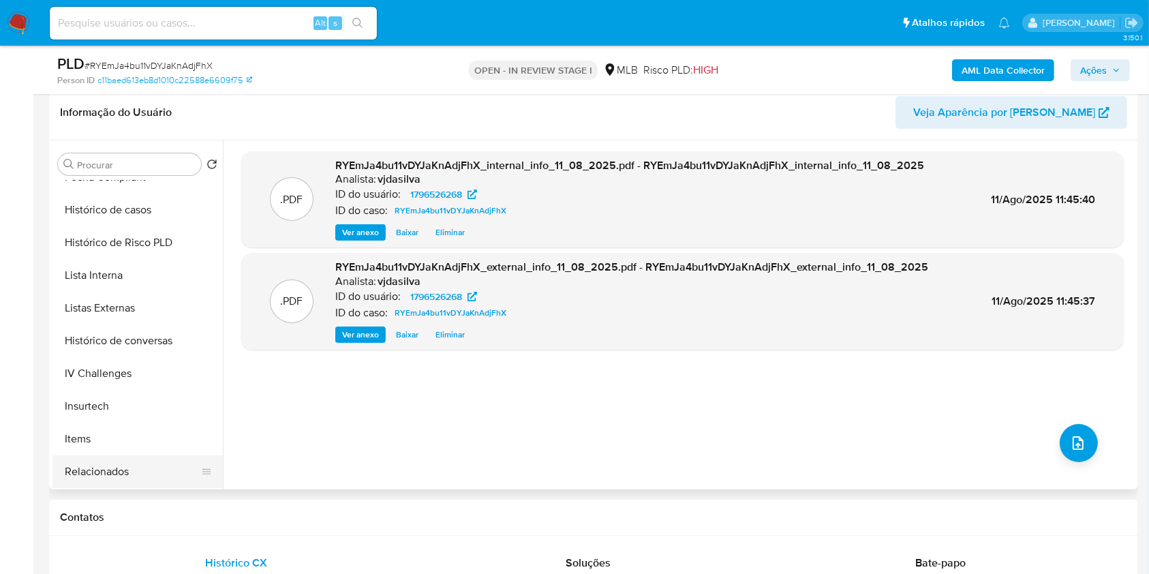
click at [152, 477] on button "Relacionados" at bounding box center [131, 471] width 159 height 33
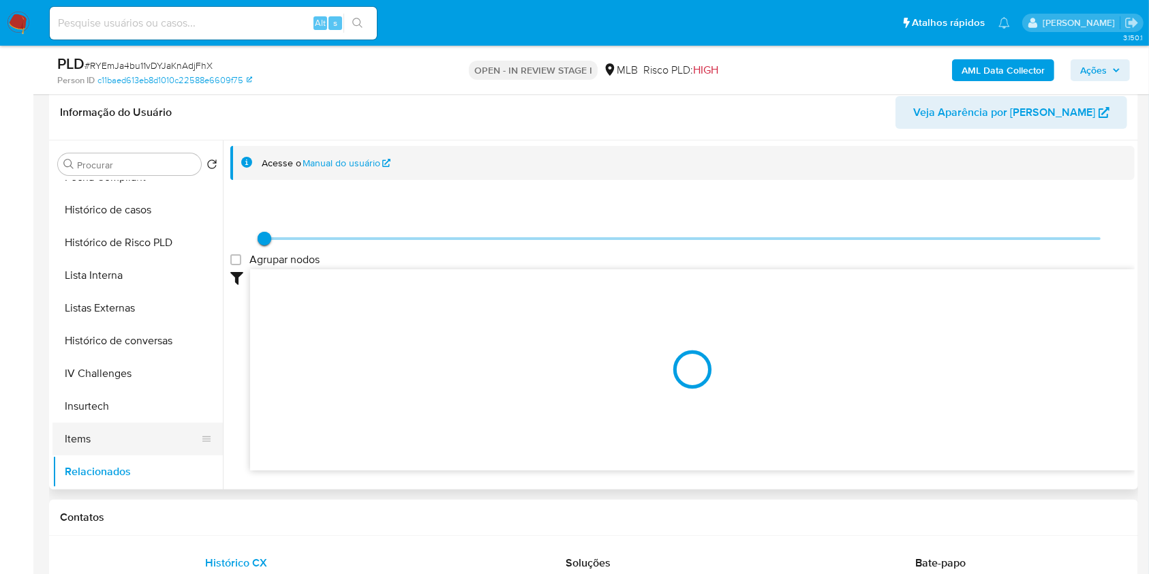
click at [135, 442] on button "Items" at bounding box center [131, 439] width 159 height 33
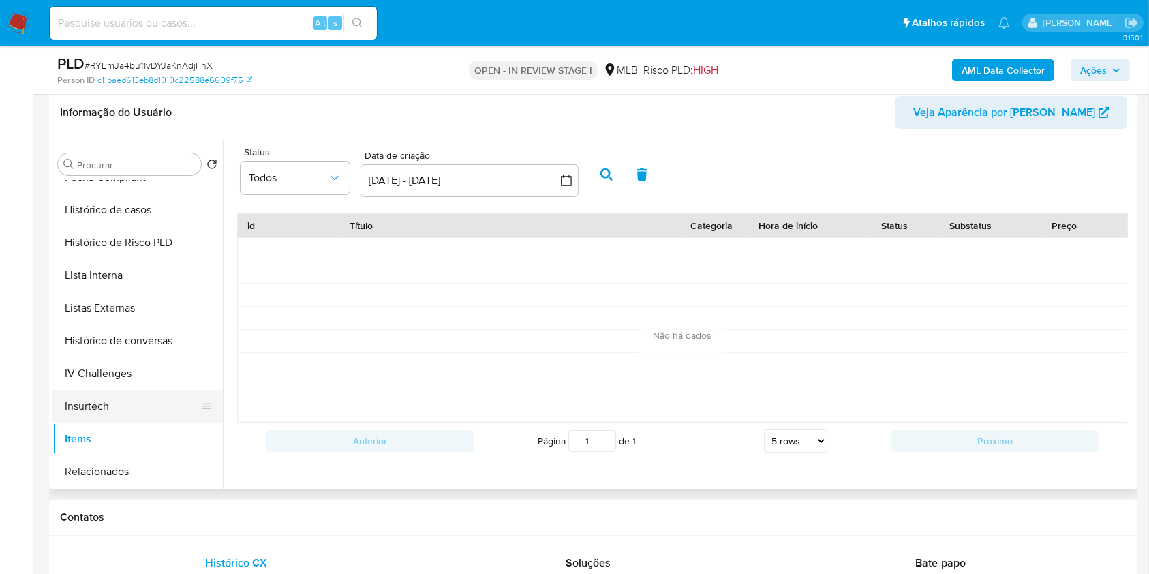
click at [121, 406] on button "Insurtech" at bounding box center [131, 406] width 159 height 33
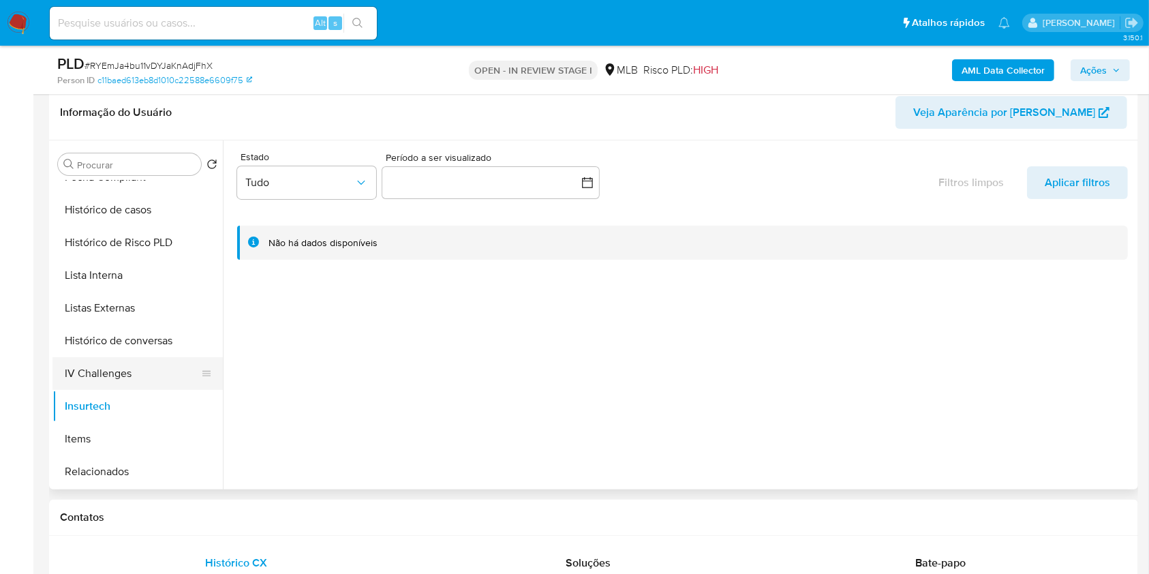
click at [136, 369] on button "IV Challenges" at bounding box center [131, 373] width 159 height 33
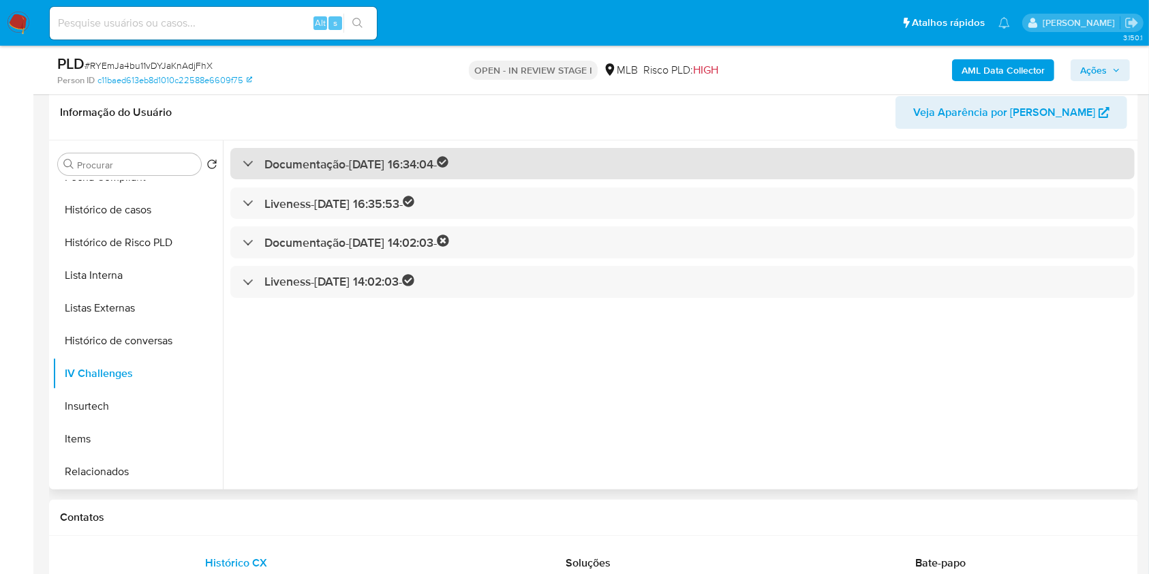
click at [303, 156] on h3 "Documentação - 02/05/2024 16:34:04 -" at bounding box center [356, 164] width 185 height 16
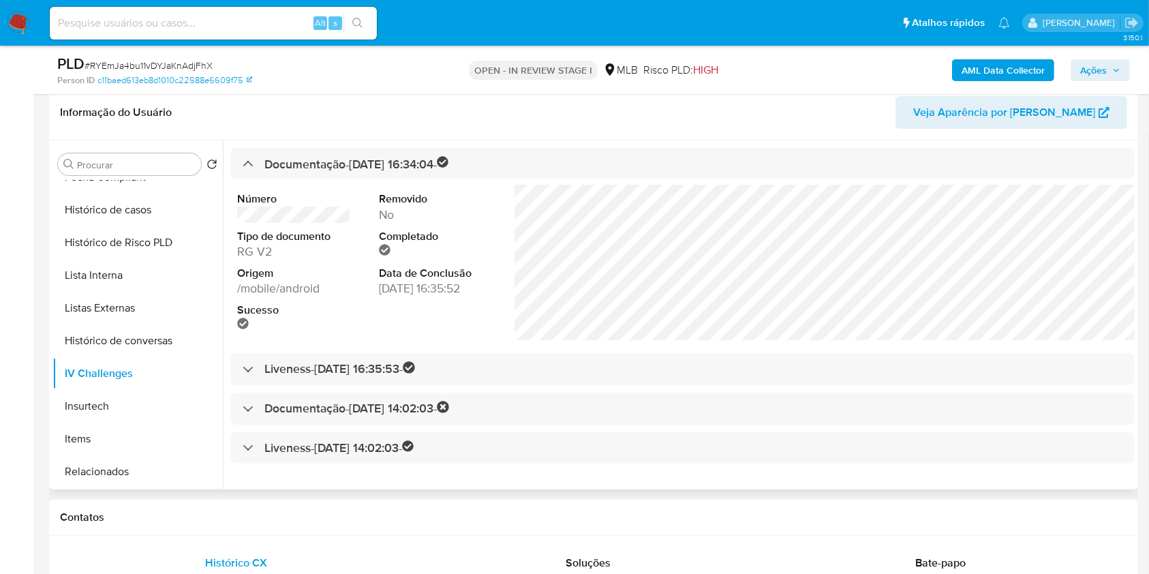
click at [260, 388] on div "Documentação - 02/05/2024 16:34:04 - Número Tipo de documento RG V2 Origem /mob…" at bounding box center [679, 314] width 912 height 349
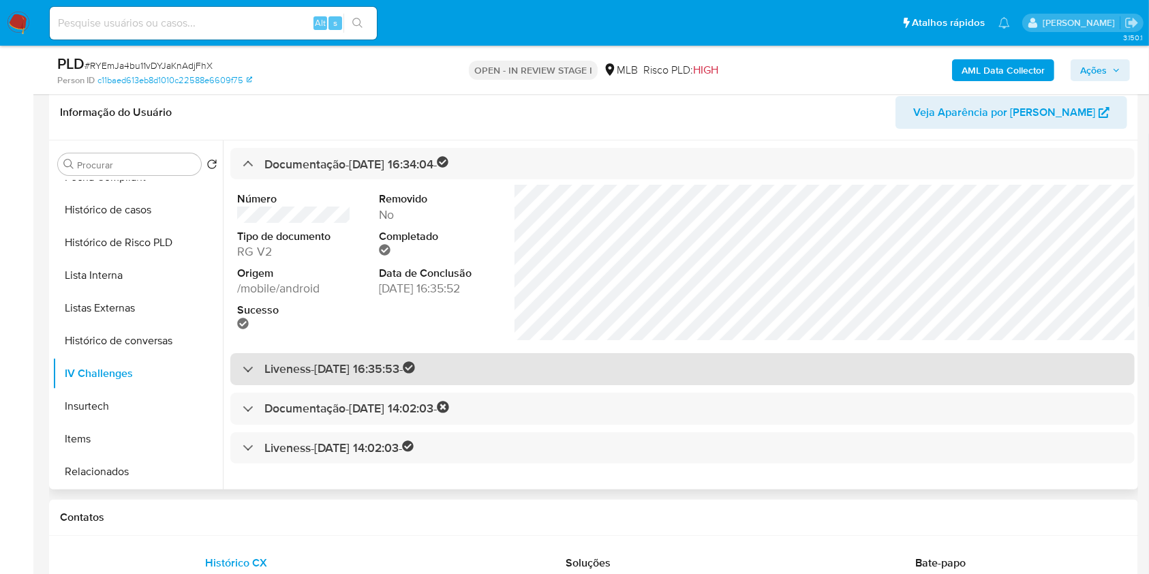
click at [258, 373] on div "Liveness - 02/05/2024 16:35:53 -" at bounding box center [329, 369] width 172 height 16
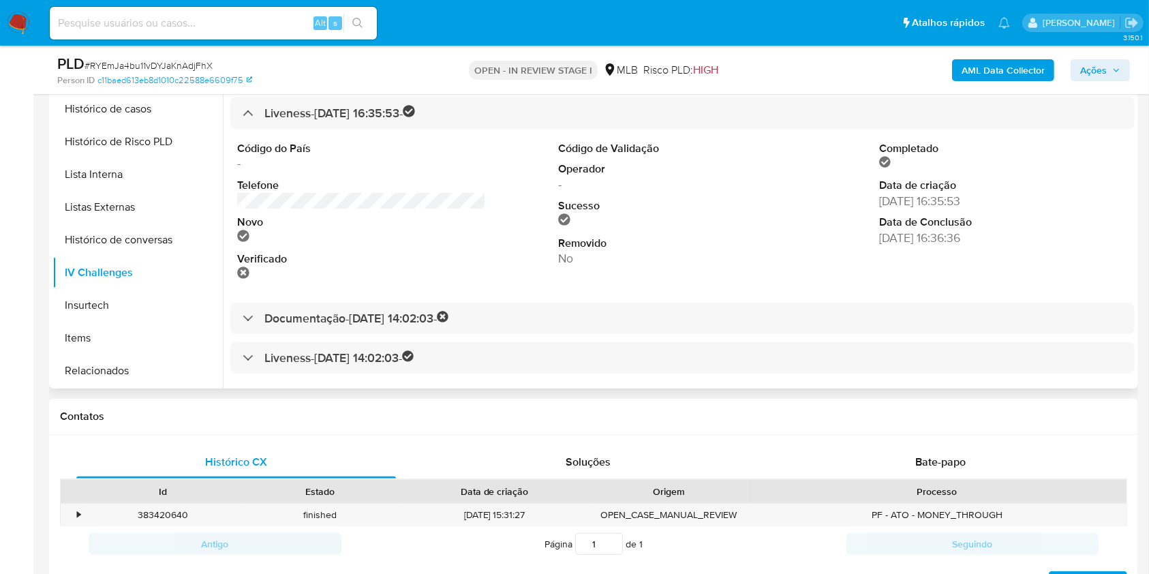
scroll to position [0, 0]
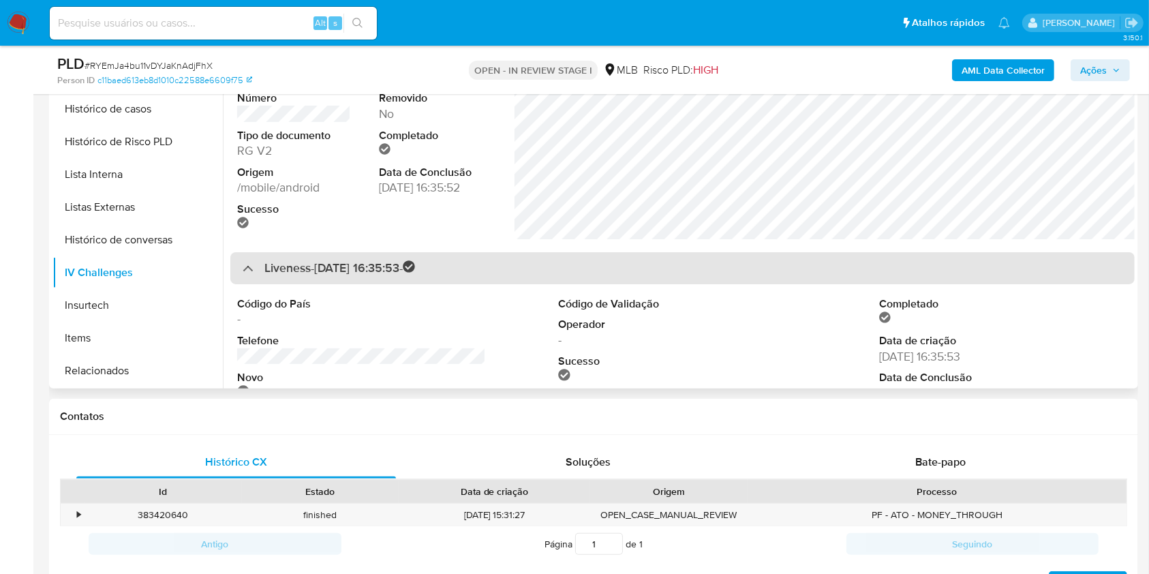
click at [473, 261] on div "Liveness - 02/05/2024 16:35:53 -" at bounding box center [682, 268] width 904 height 32
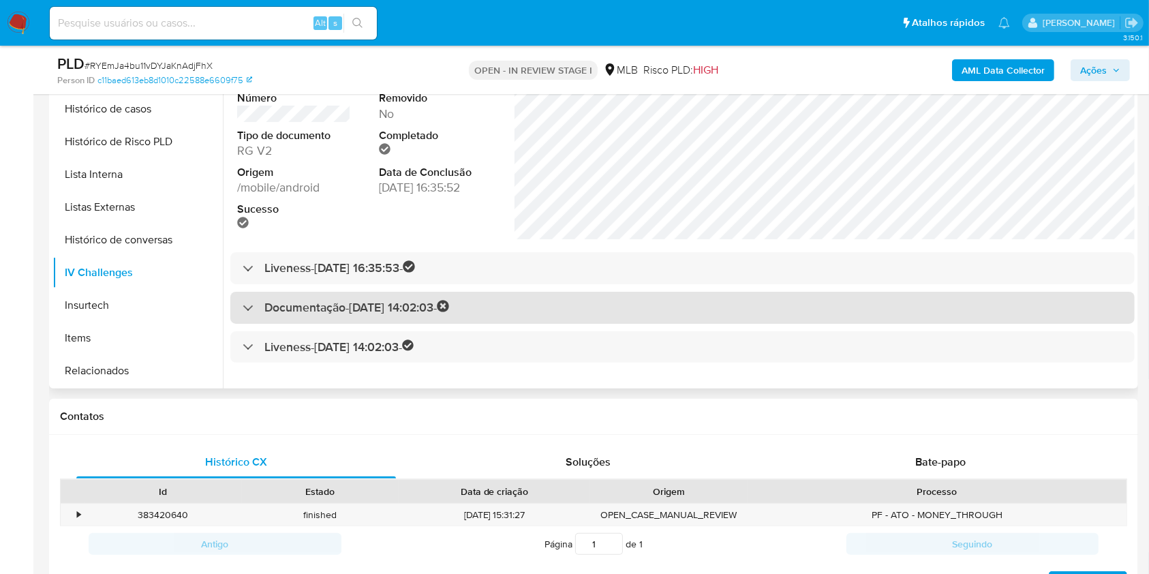
click at [388, 300] on h3 "Documentação - 10/04/2025 14:02:03 -" at bounding box center [356, 308] width 185 height 16
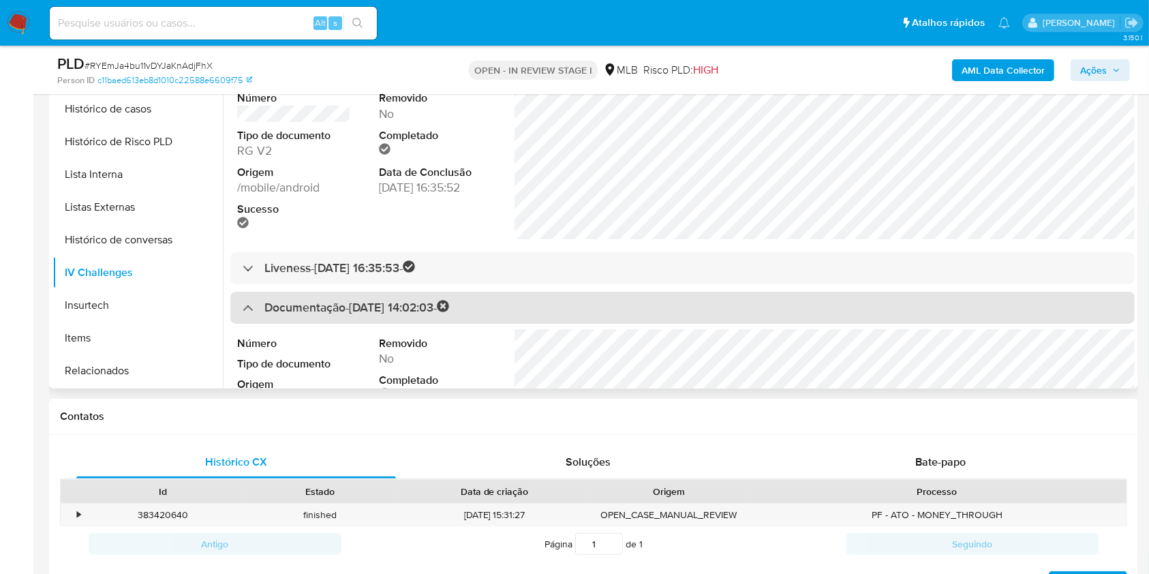
click at [388, 300] on h3 "Documentação - 10/04/2025 14:02:03 -" at bounding box center [356, 308] width 185 height 16
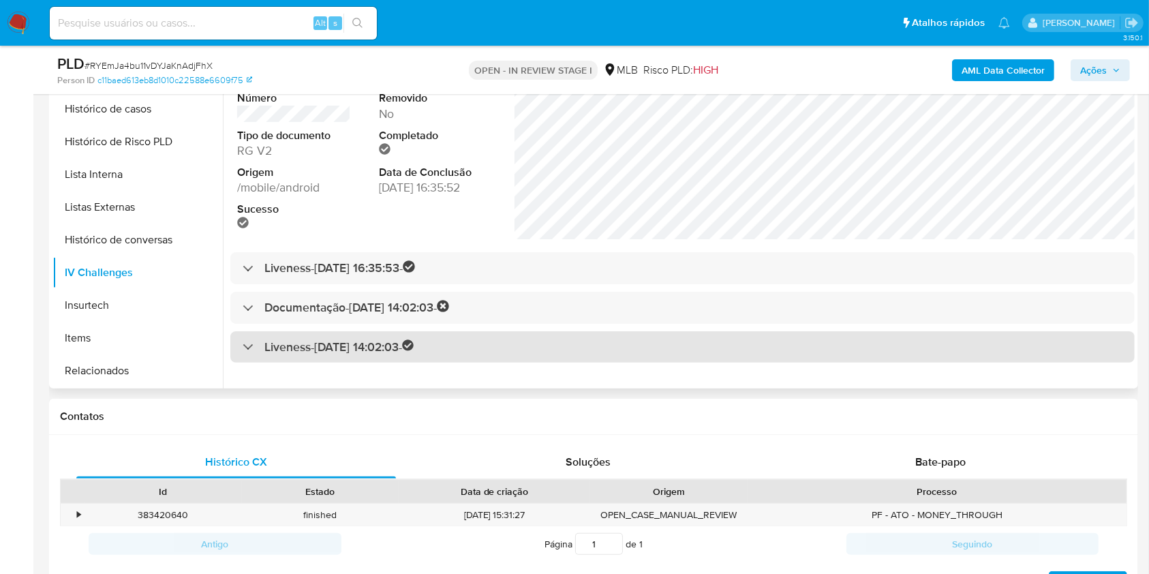
click at [360, 351] on h3 "Liveness - 10/04/2025 14:02:03 -" at bounding box center [339, 347] width 150 height 16
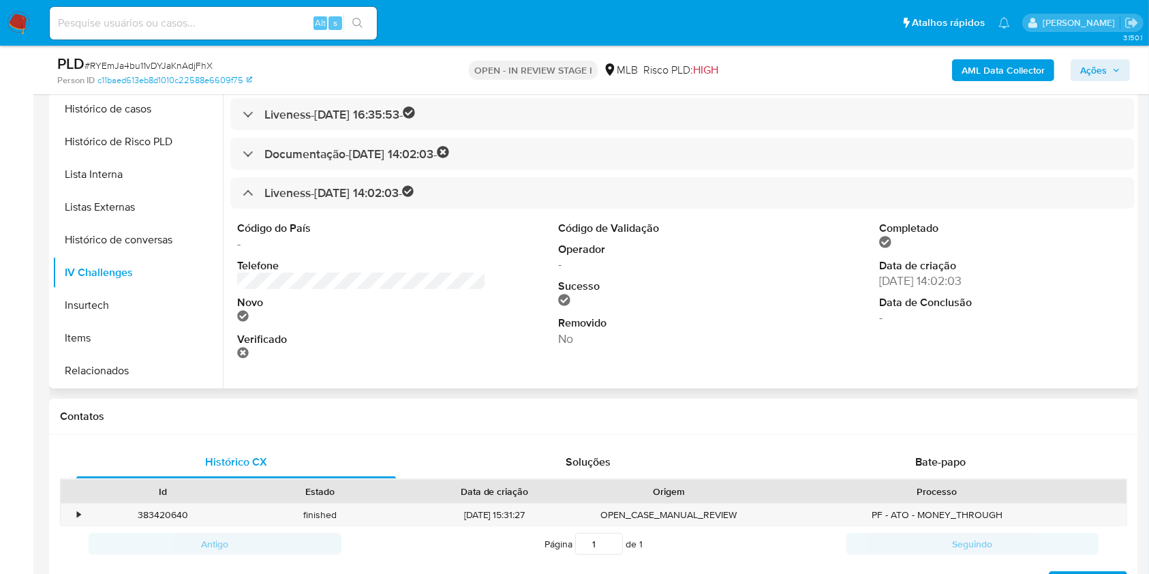
scroll to position [155, 0]
click at [153, 296] on button "Insurtech" at bounding box center [131, 305] width 159 height 33
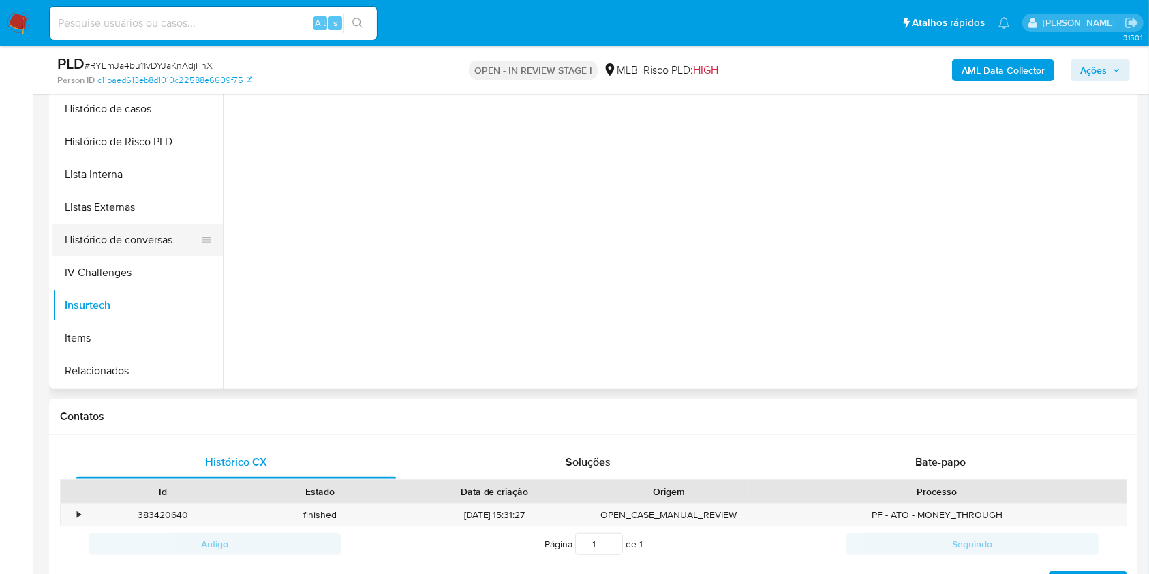
click at [152, 235] on button "Histórico de conversas" at bounding box center [131, 240] width 159 height 33
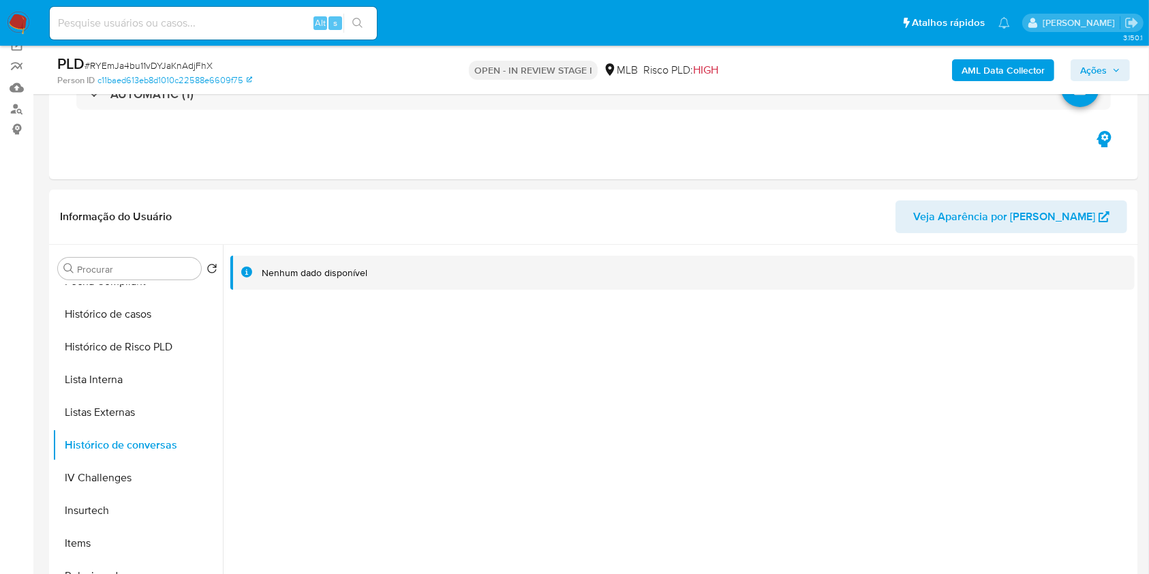
scroll to position [100, 0]
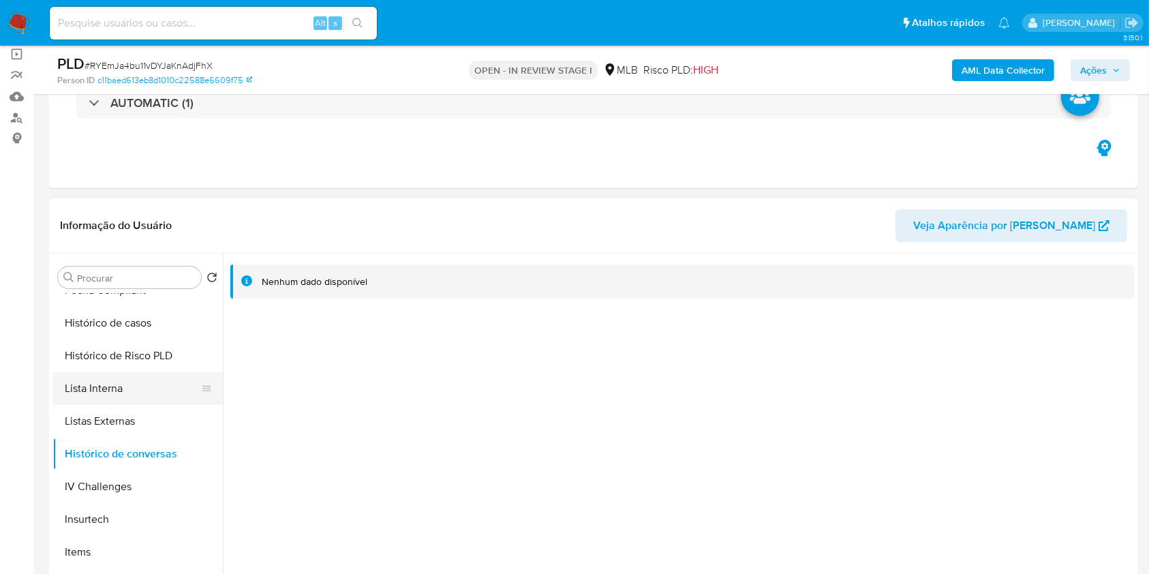
click at [171, 398] on button "Lista Interna" at bounding box center [131, 388] width 159 height 33
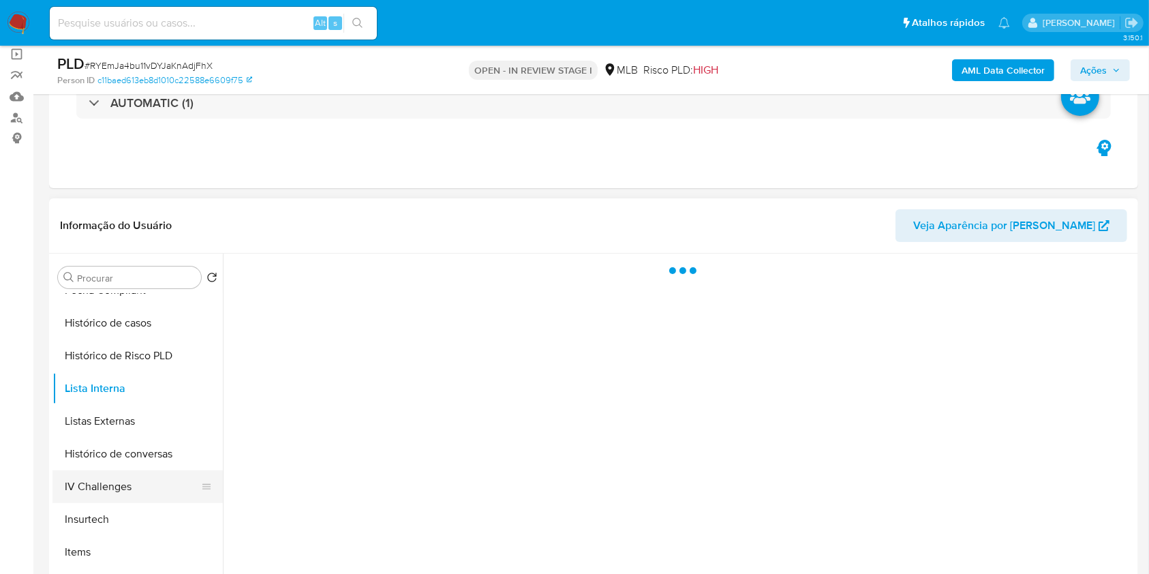
click at [153, 483] on button "IV Challenges" at bounding box center [131, 486] width 159 height 33
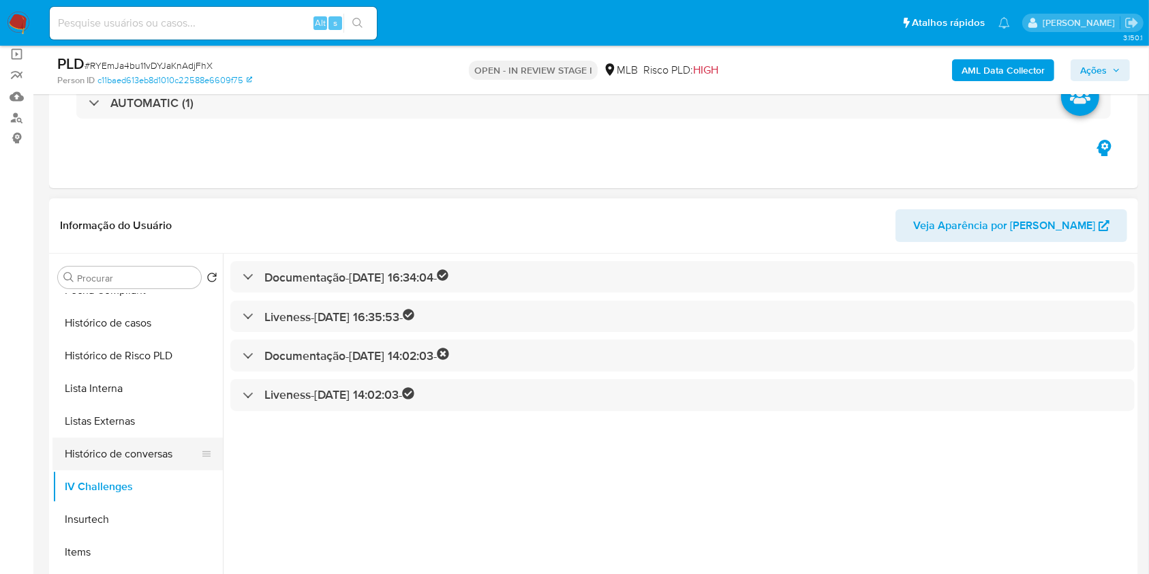
click at [153, 452] on button "Histórico de conversas" at bounding box center [131, 454] width 159 height 33
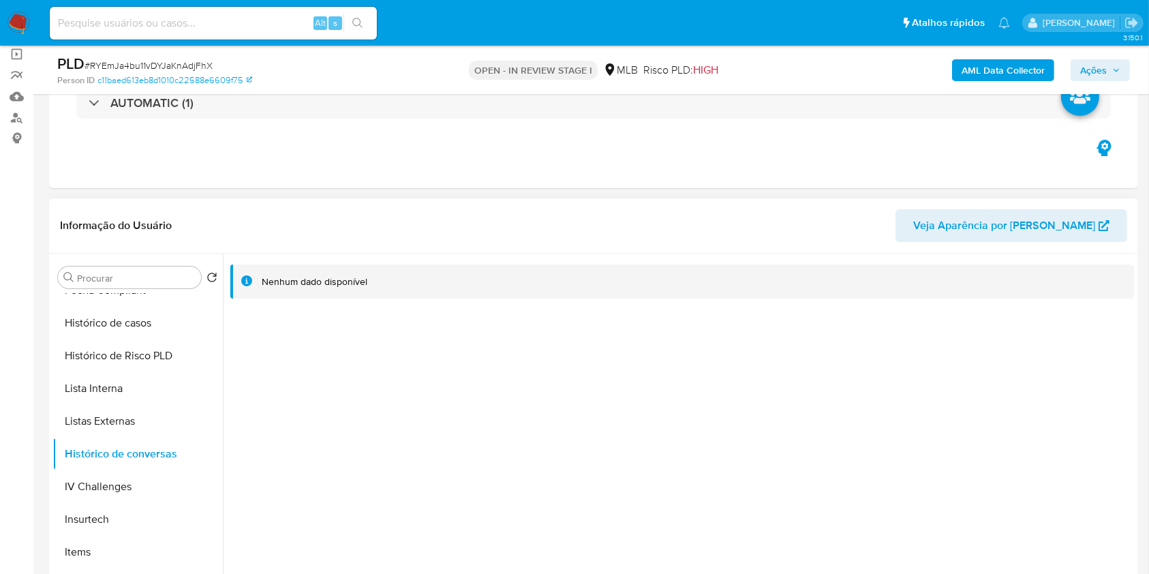
drag, startPoint x: 223, startPoint y: 489, endPoint x: 220, endPoint y: 416, distance: 73.7
click at [220, 416] on div "Procurar Retornar ao pedido padrão Geral KYC Documentação Anexos Endereços Deta…" at bounding box center [593, 428] width 1082 height 349
click at [149, 328] on button "Histórico de casos" at bounding box center [131, 323] width 159 height 33
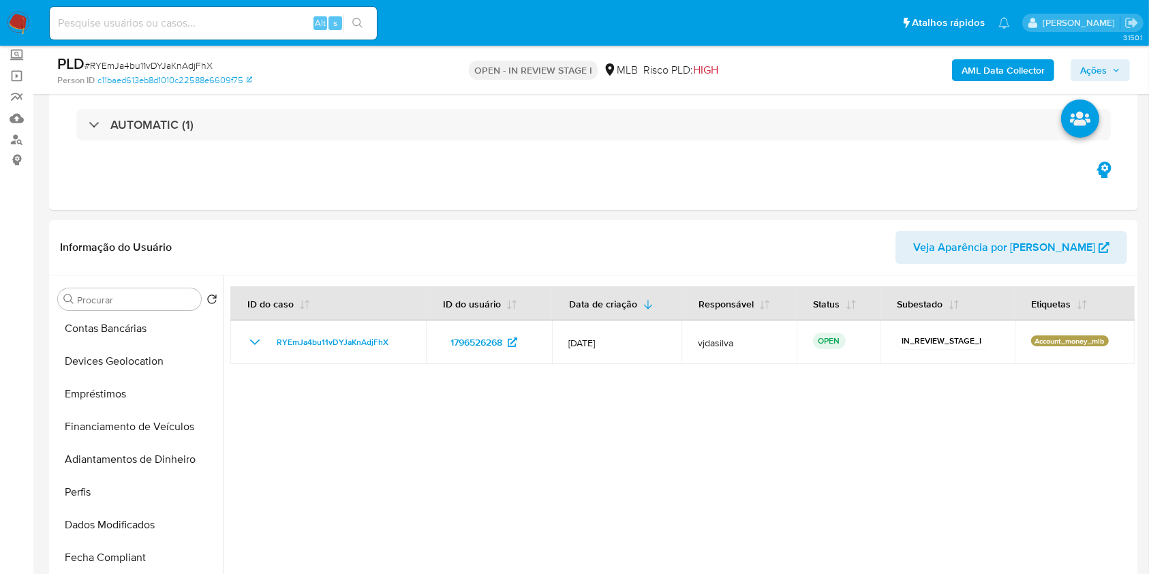
scroll to position [72, 0]
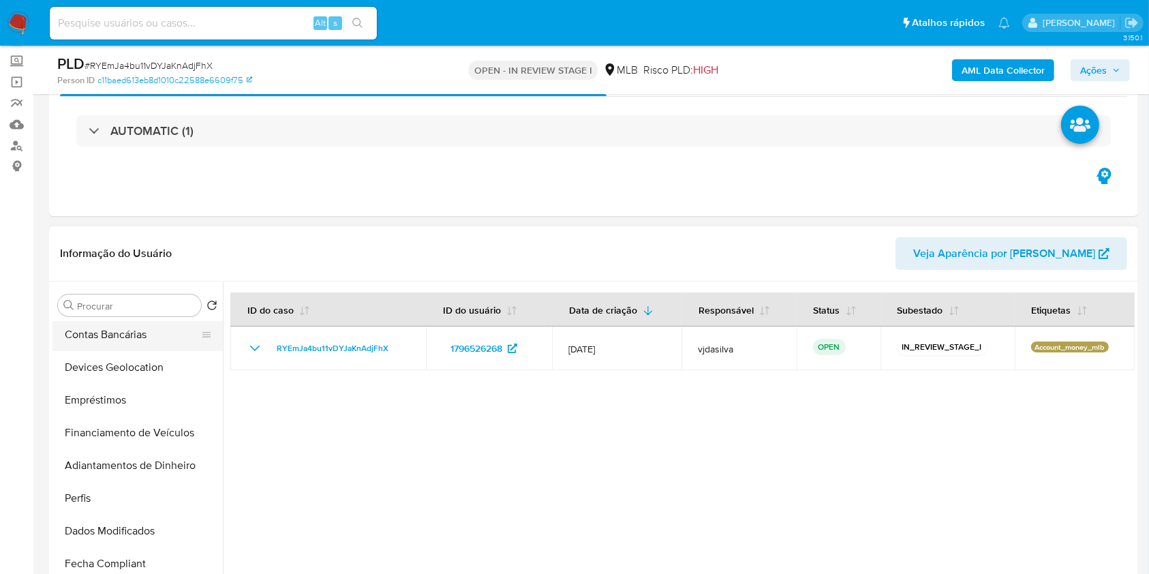
click at [180, 335] on button "Contas Bancárias" at bounding box center [131, 334] width 159 height 33
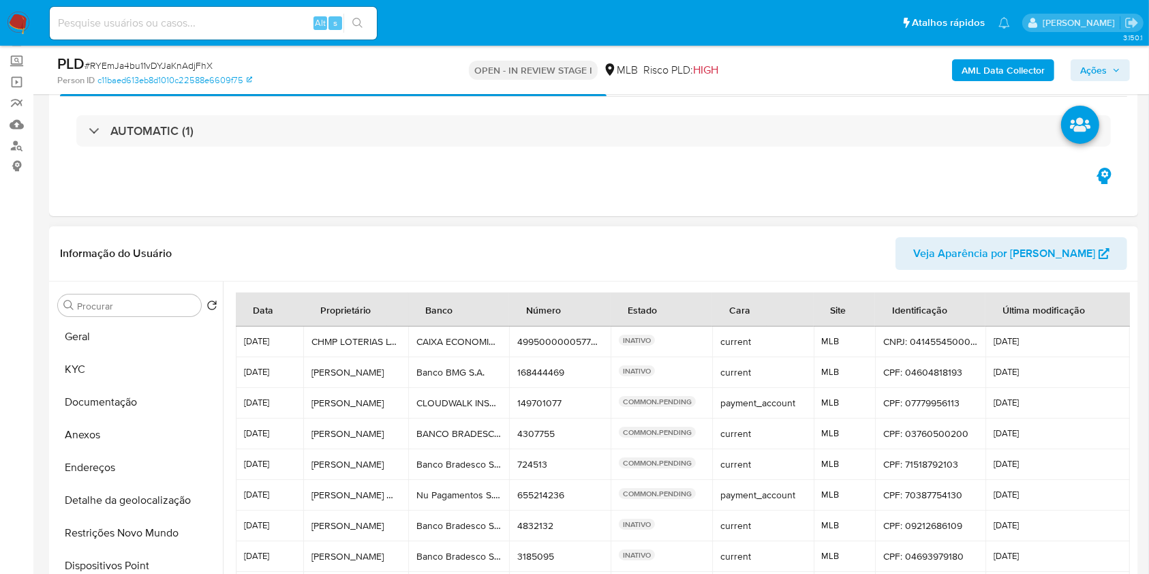
scroll to position [6, 0]
click at [107, 331] on button "Geral" at bounding box center [131, 332] width 159 height 33
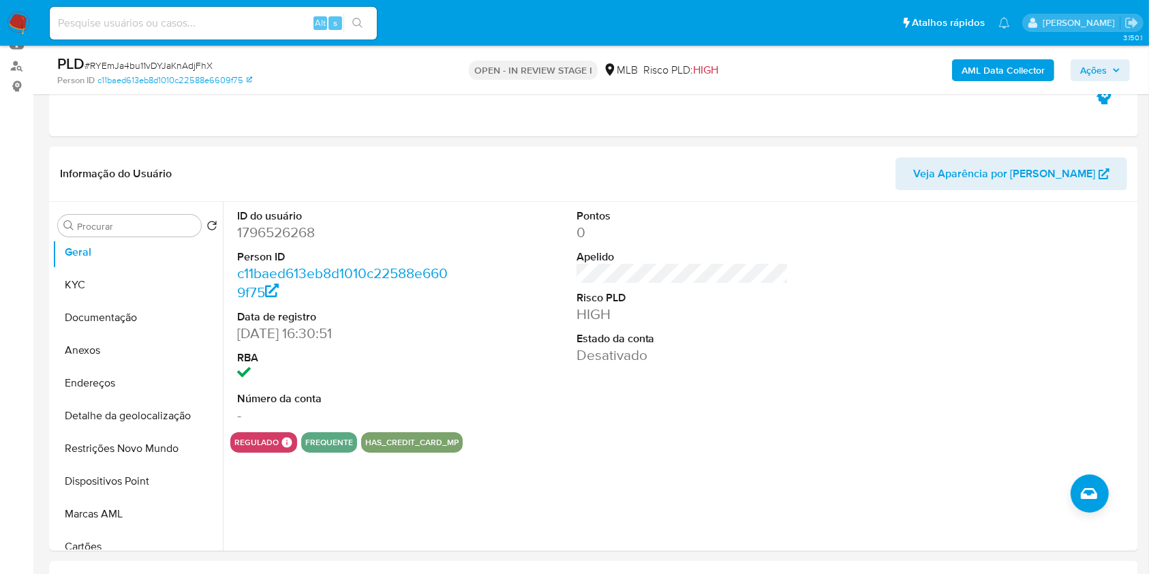
scroll to position [166, 0]
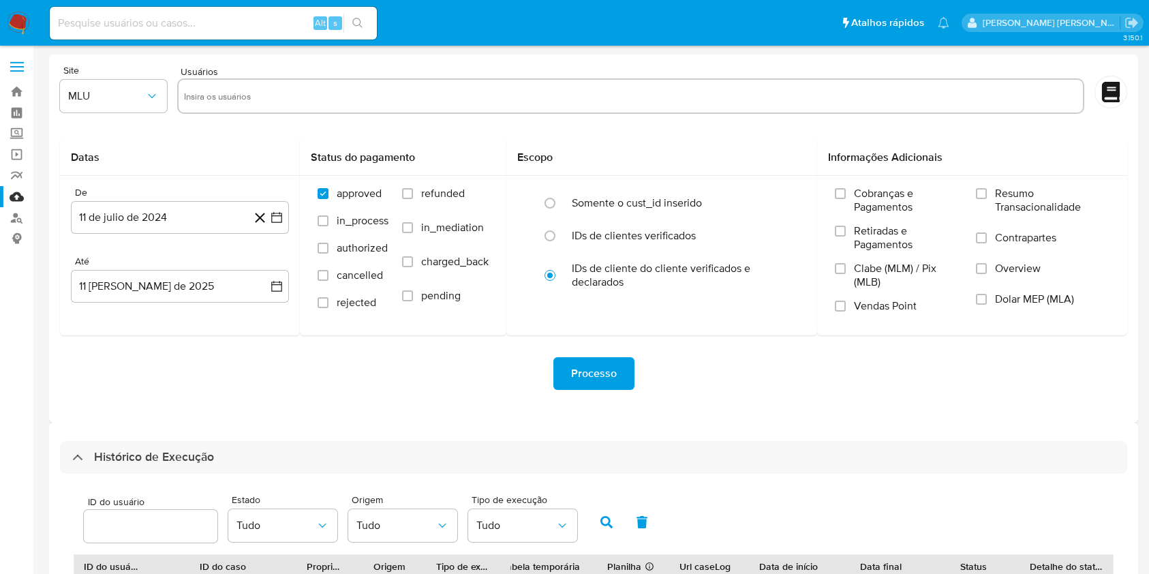
select select "25"
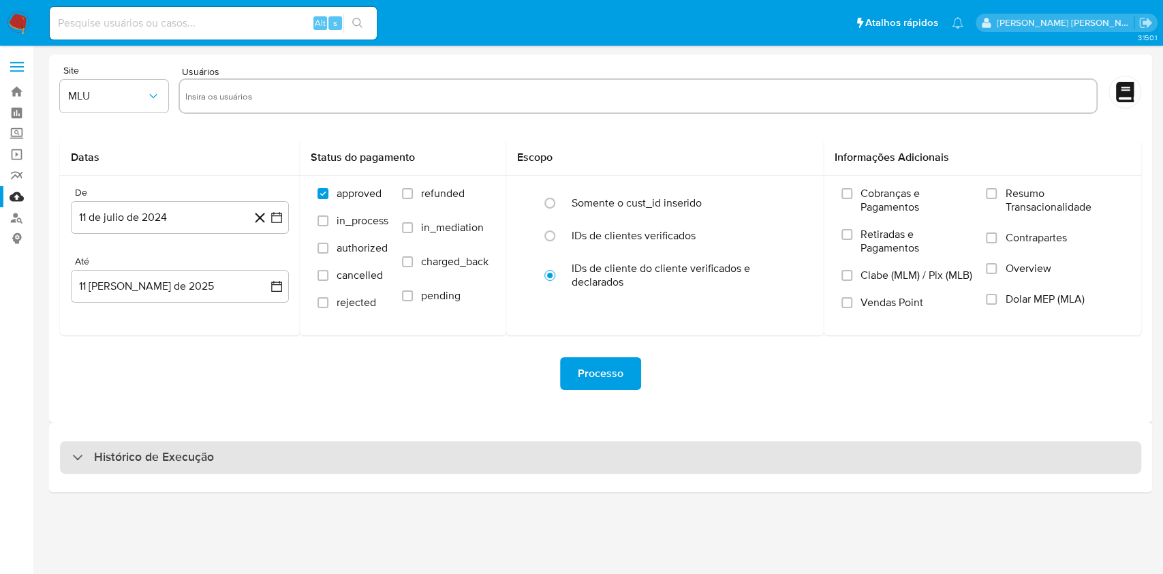
click at [241, 448] on div "Histórico de Execução" at bounding box center [601, 457] width 1082 height 33
select select "10"
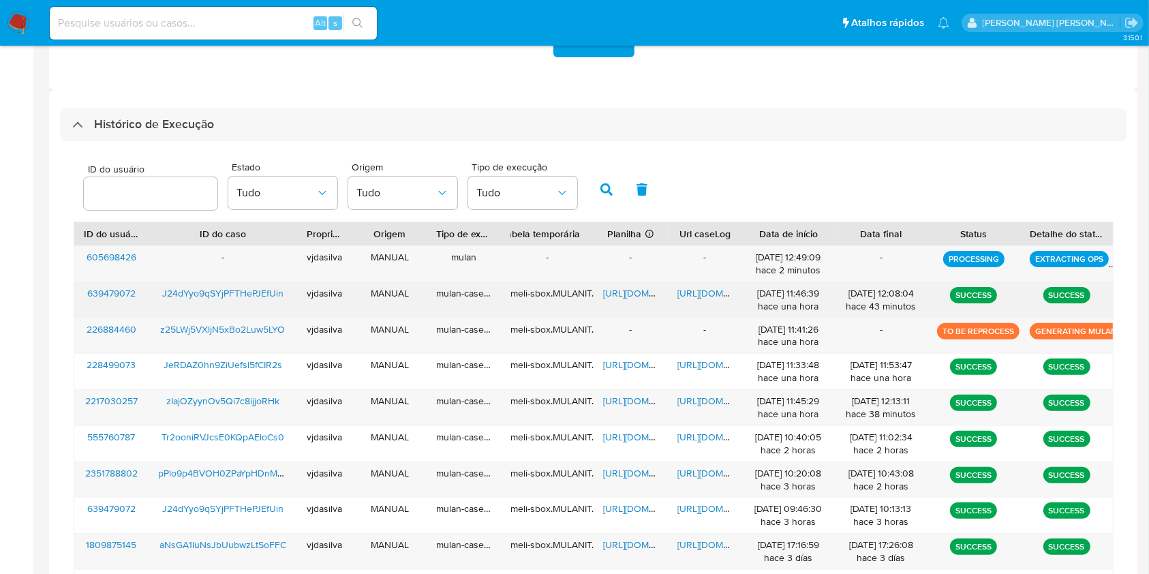
scroll to position [324, 0]
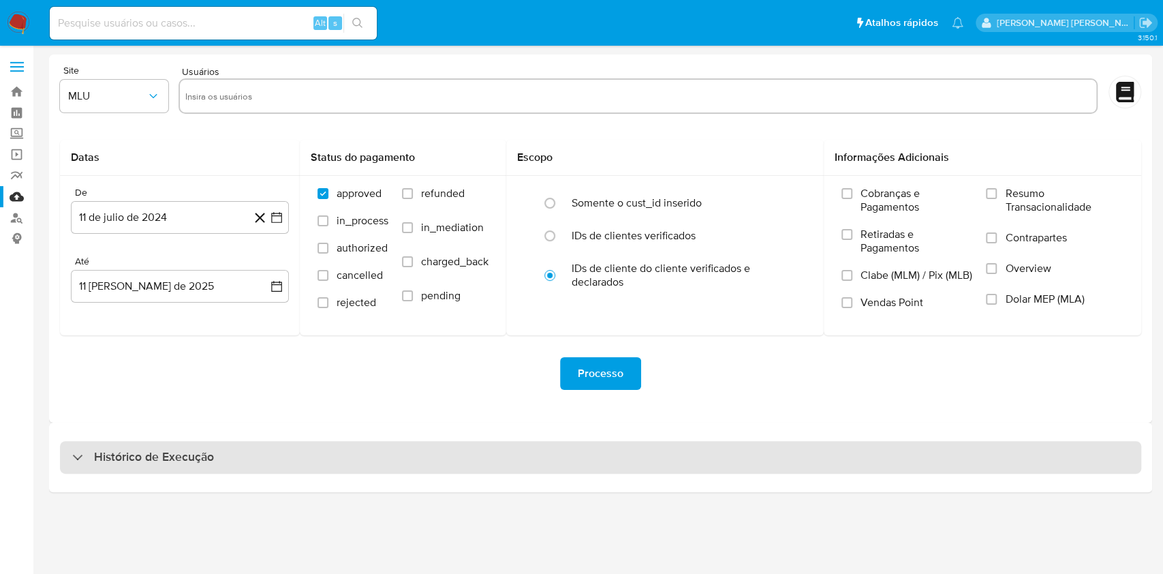
click at [271, 450] on div "Histórico de Execução" at bounding box center [601, 457] width 1082 height 33
select select "10"
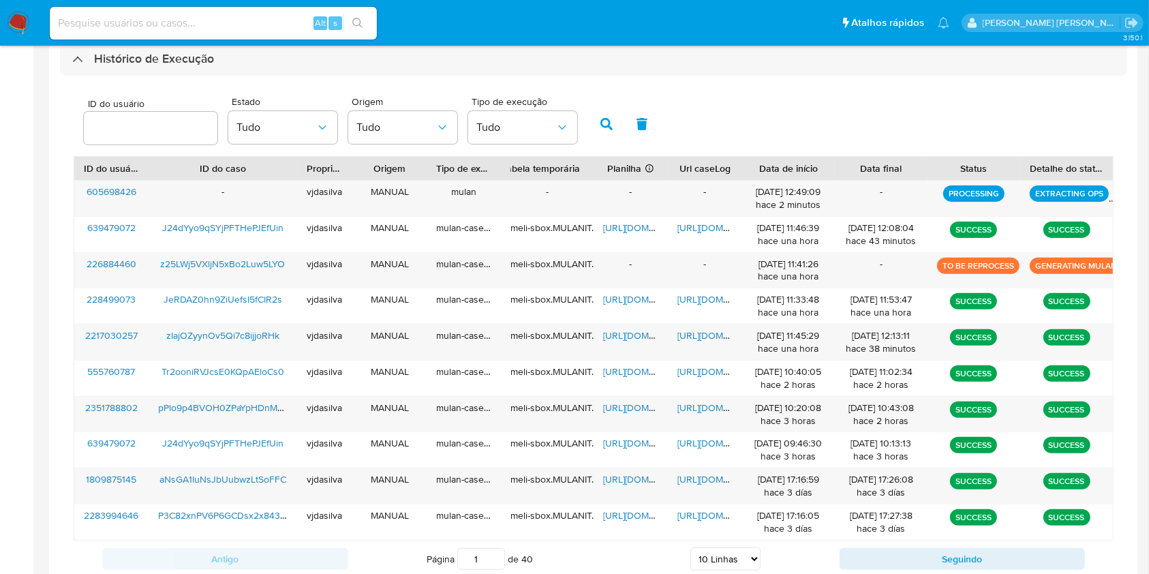
scroll to position [402, 0]
